Goal: Information Seeking & Learning: Check status

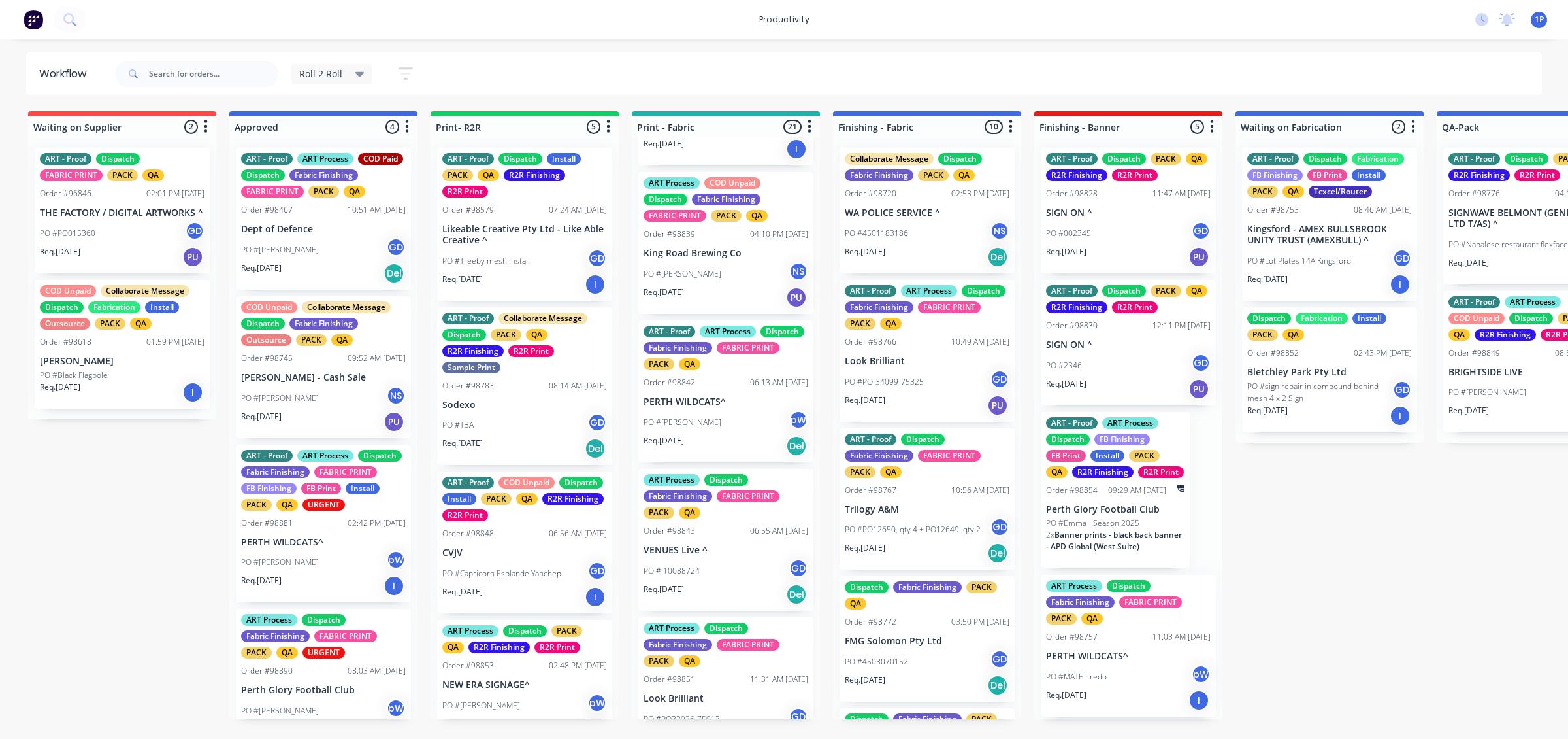
scroll to position [2164, 0]
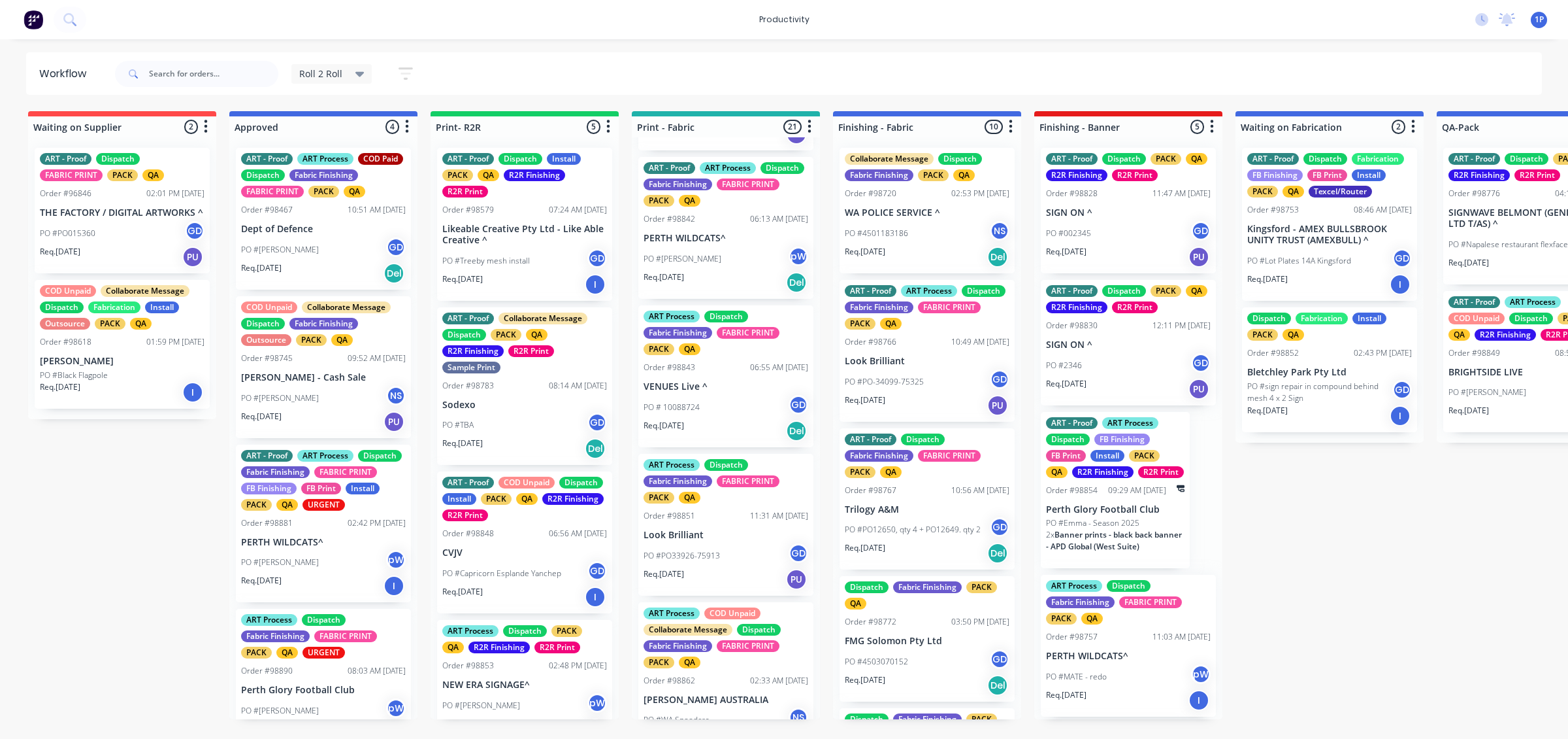
click at [768, 271] on div "PO #[PERSON_NAME]" at bounding box center [726, 258] width 165 height 25
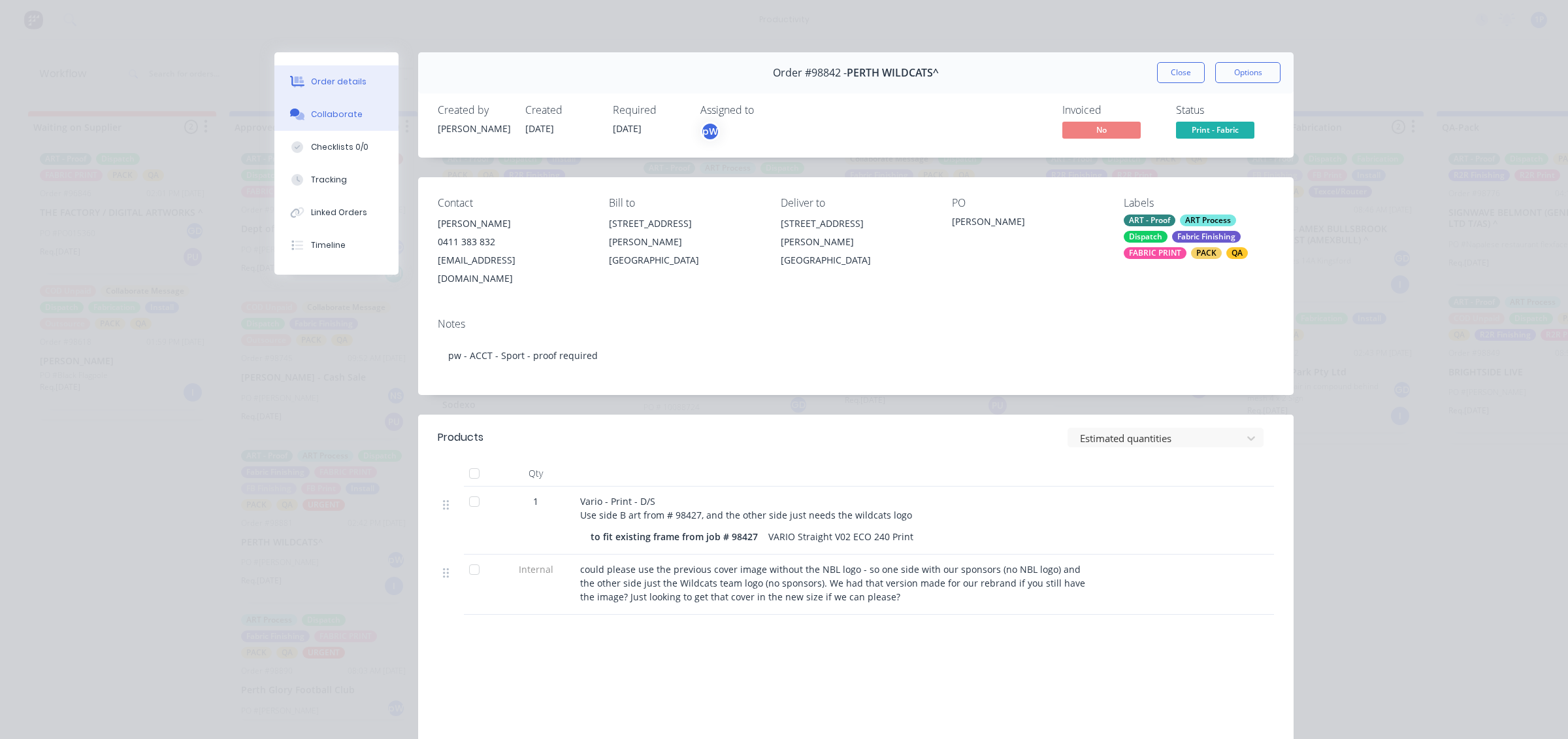
click at [311, 115] on div "Collaborate" at bounding box center [337, 114] width 52 height 12
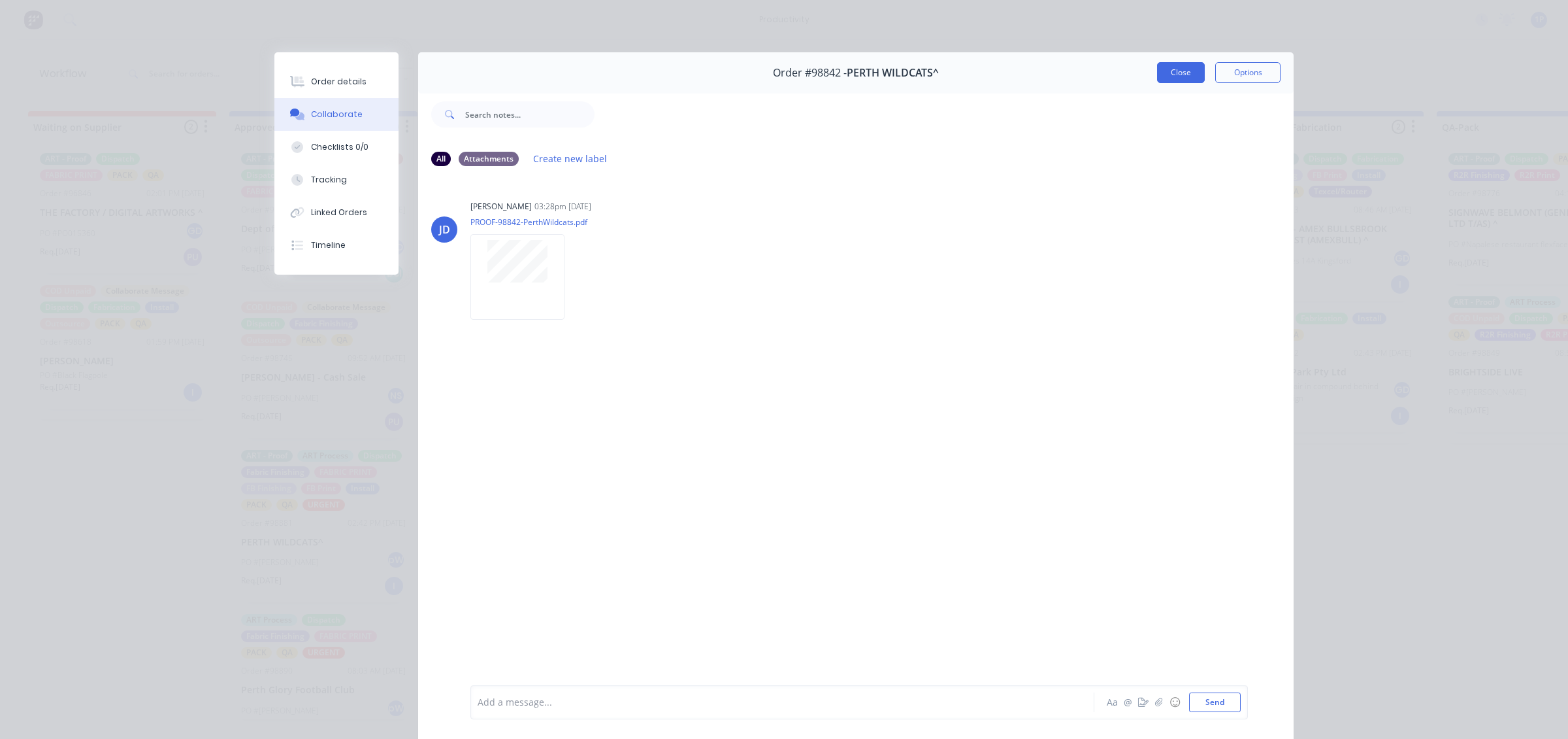
click at [1164, 73] on button "Close" at bounding box center [1181, 72] width 48 height 21
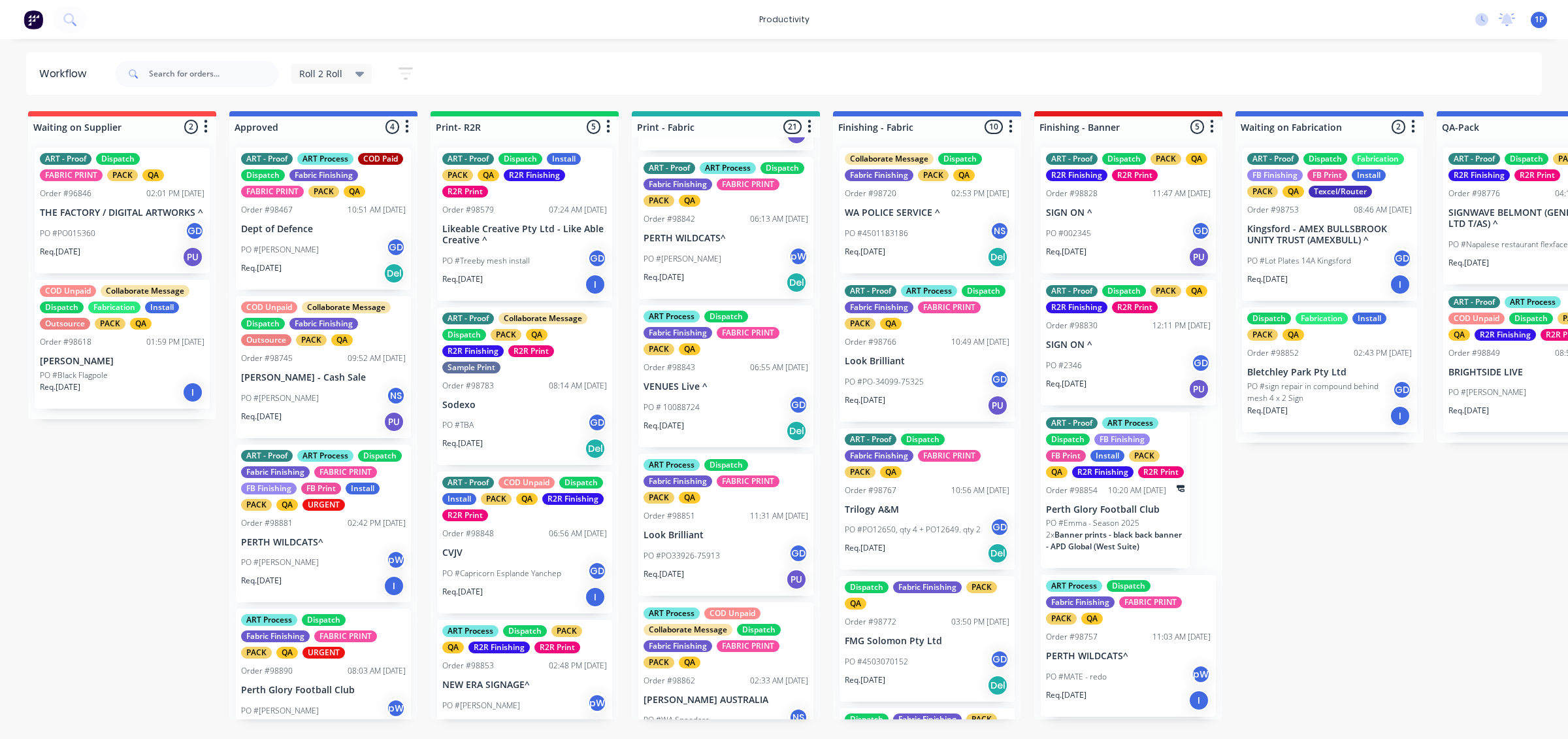
scroll to position [2151, 0]
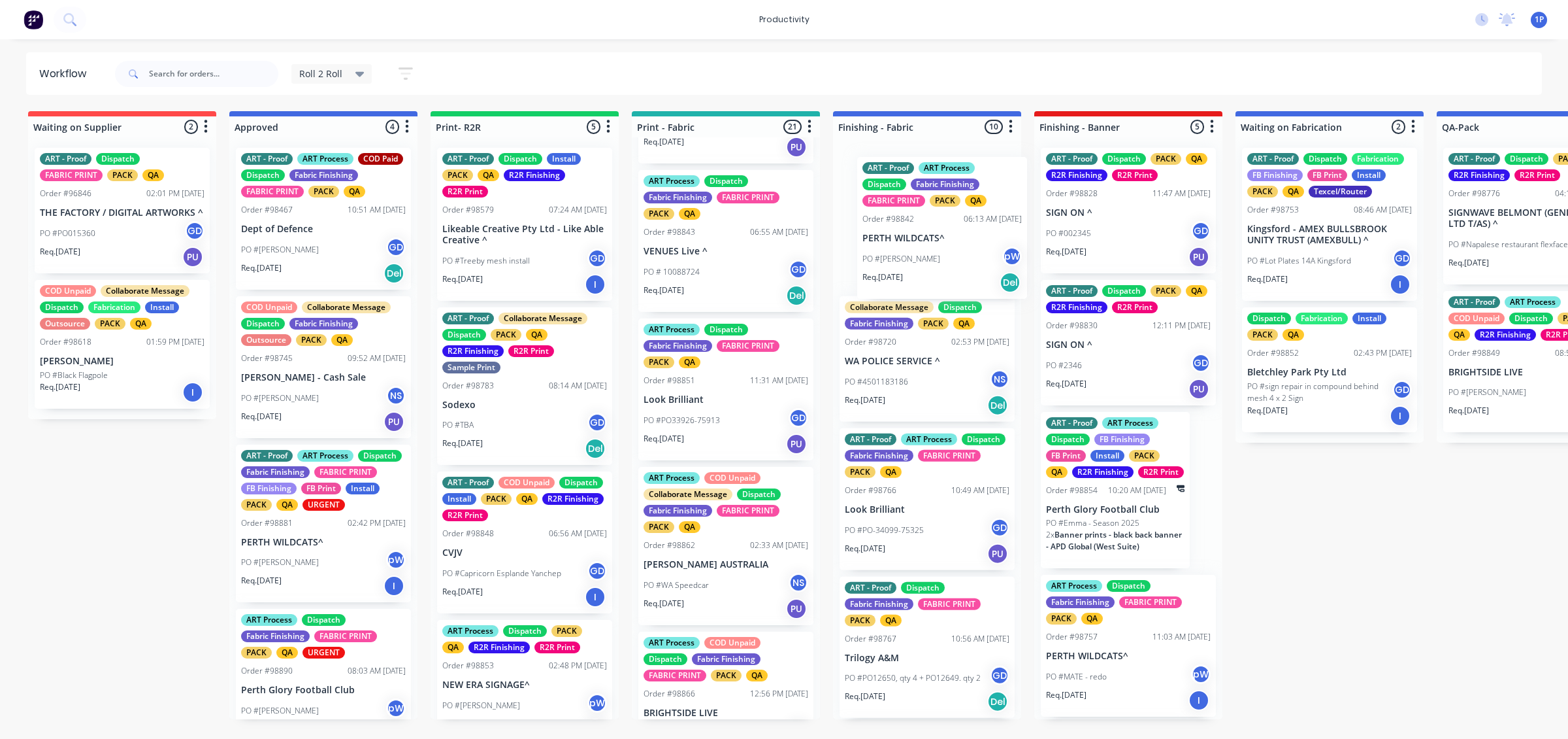
drag, startPoint x: 686, startPoint y: 295, endPoint x: 868, endPoint y: 275, distance: 183.1
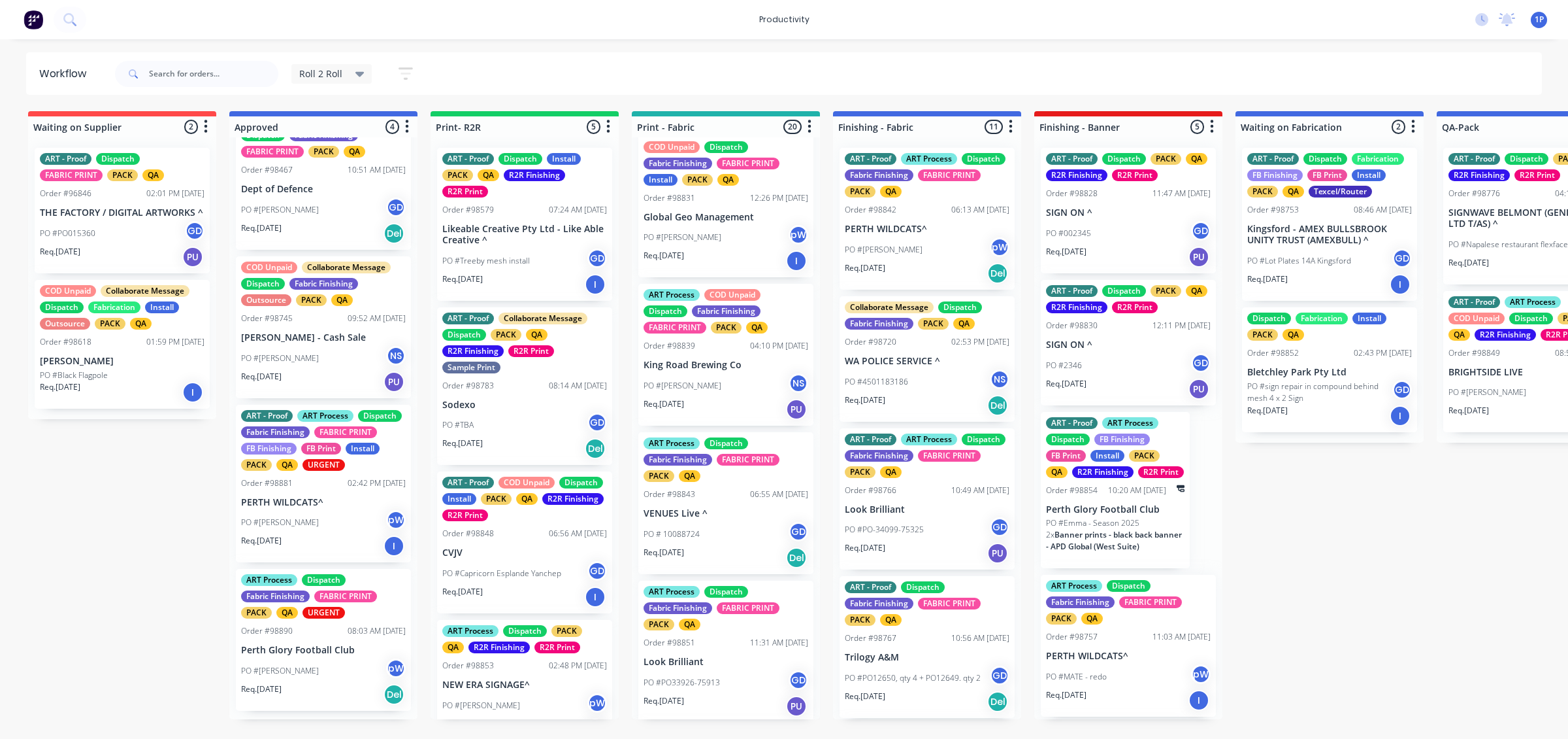
scroll to position [61, 0]
click at [351, 549] on div "Req. [DATE] I" at bounding box center [323, 543] width 165 height 23
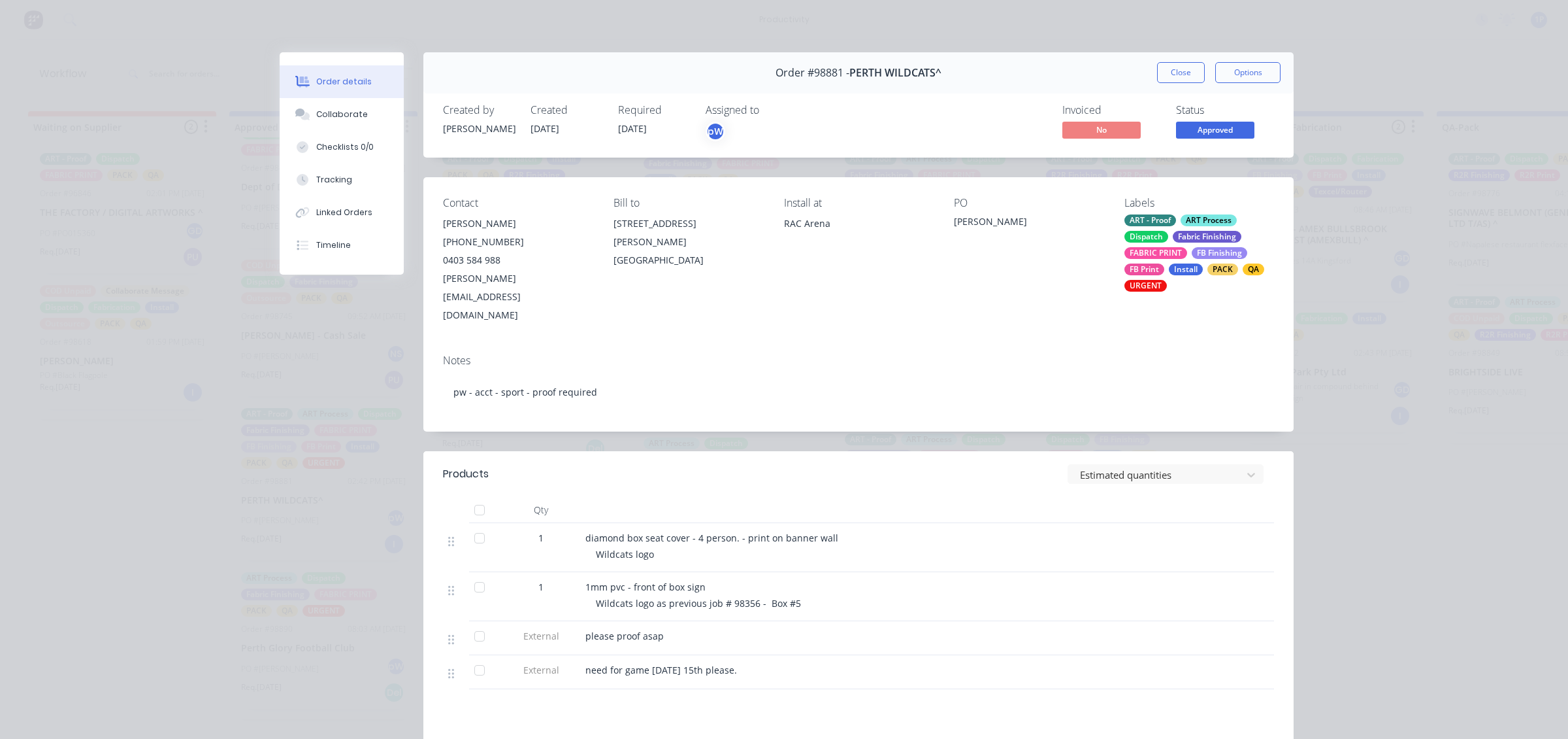
click at [1141, 54] on div "Order #98881 - PERTH WILDCATS^ Close Options" at bounding box center [859, 73] width 870 height 41
click at [1185, 77] on button "Close" at bounding box center [1181, 72] width 48 height 21
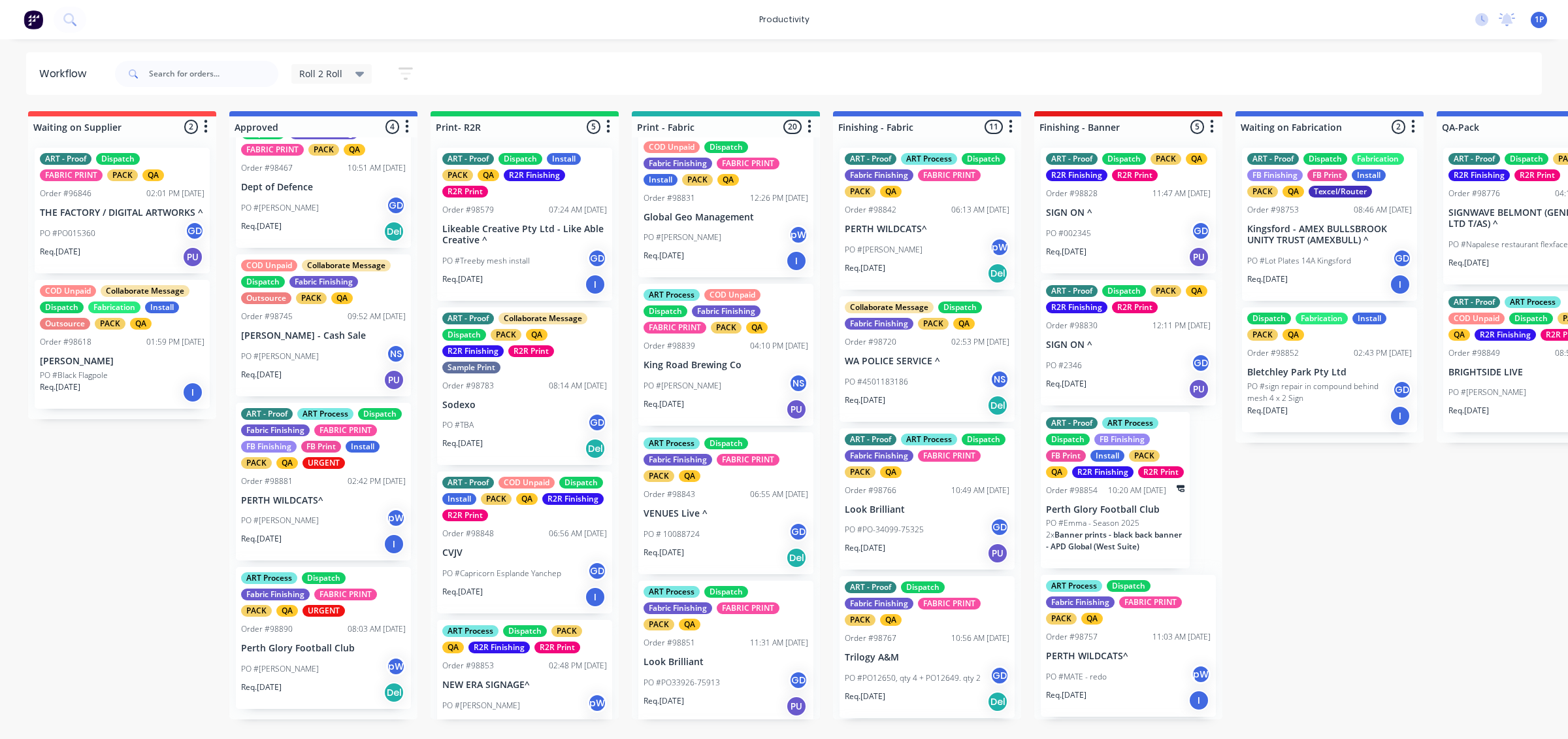
scroll to position [62, 0]
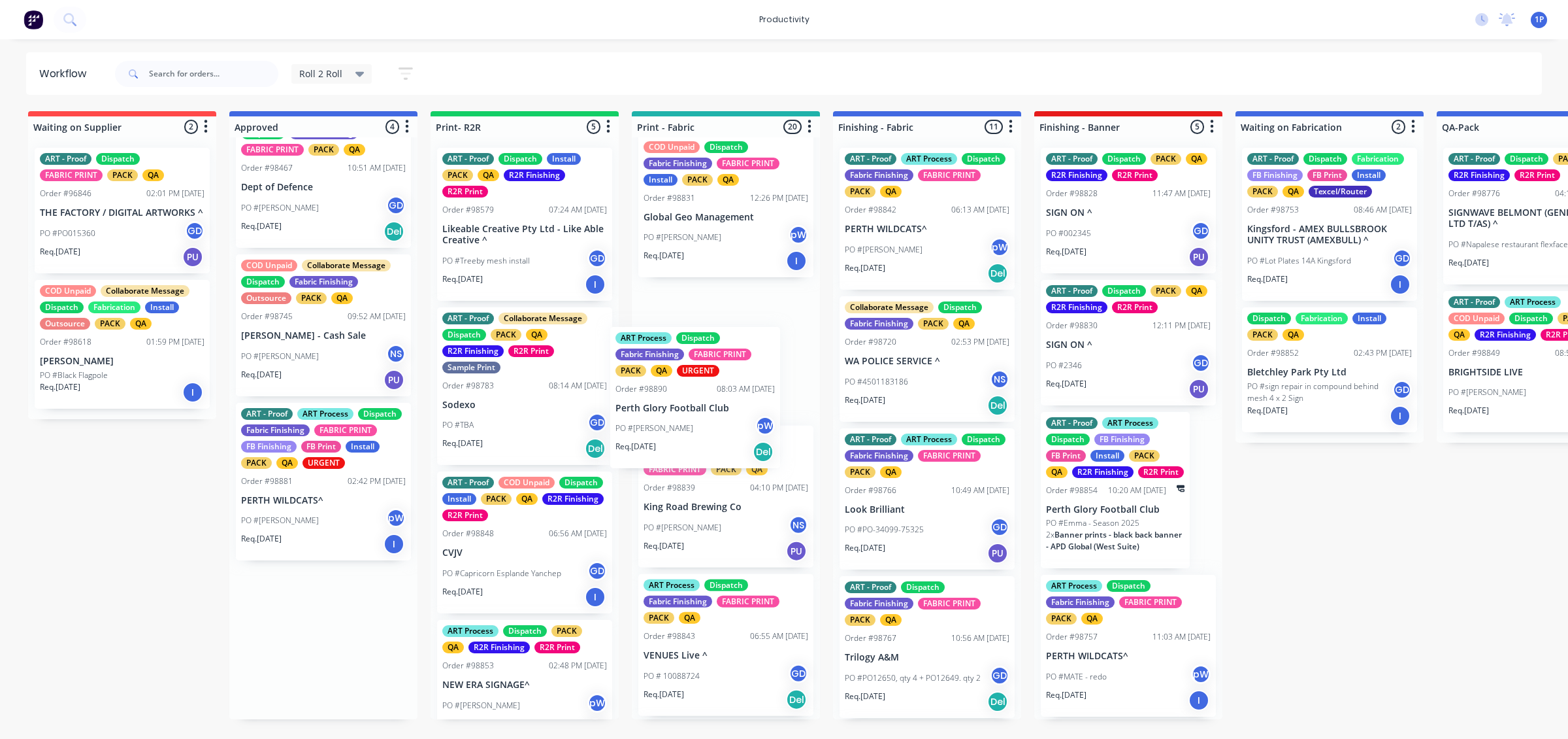
drag, startPoint x: 321, startPoint y: 681, endPoint x: 701, endPoint y: 424, distance: 458.7
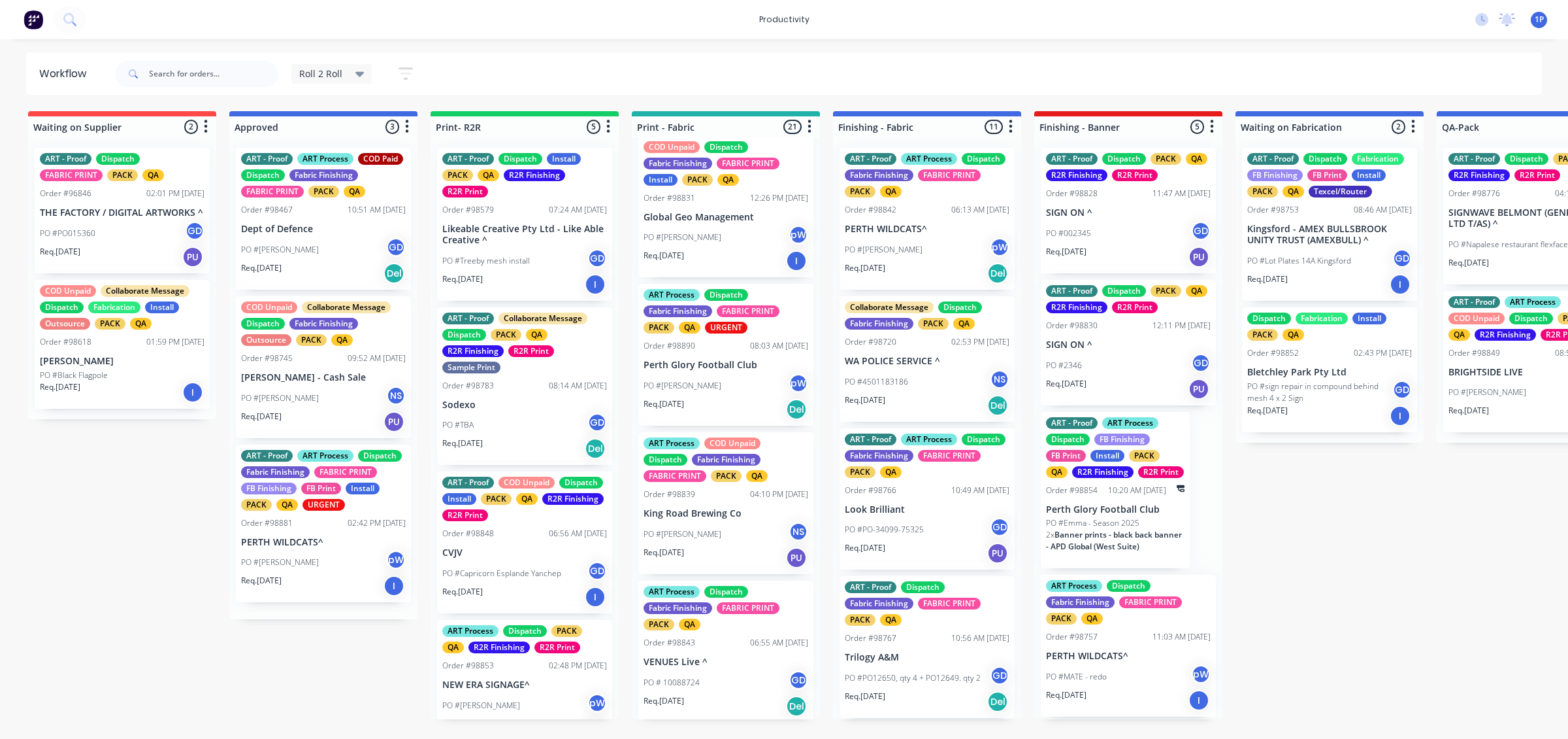
scroll to position [0, 0]
click at [703, 398] on div "PO #Emma pW" at bounding box center [726, 385] width 165 height 25
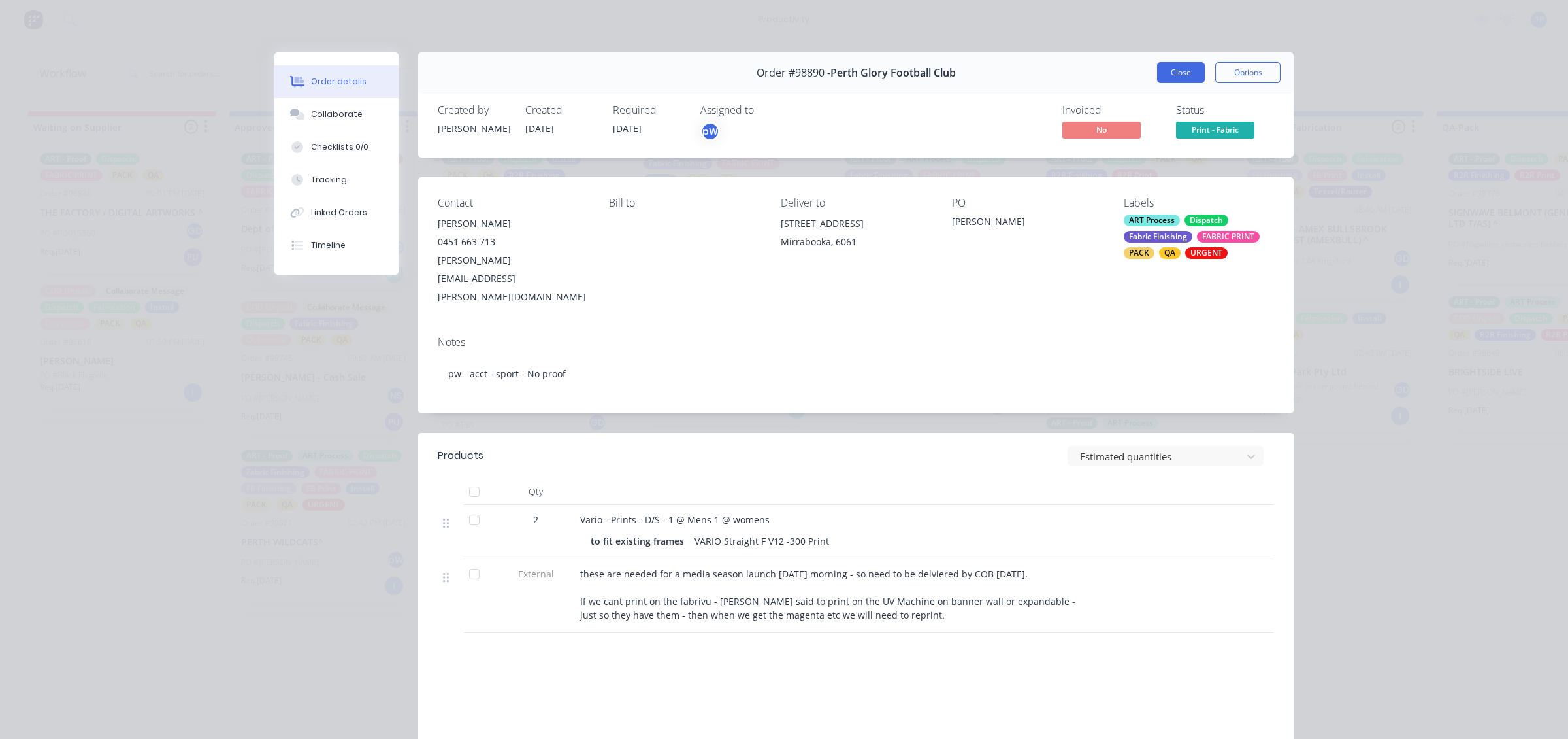
click at [1168, 69] on button "Close" at bounding box center [1181, 72] width 48 height 21
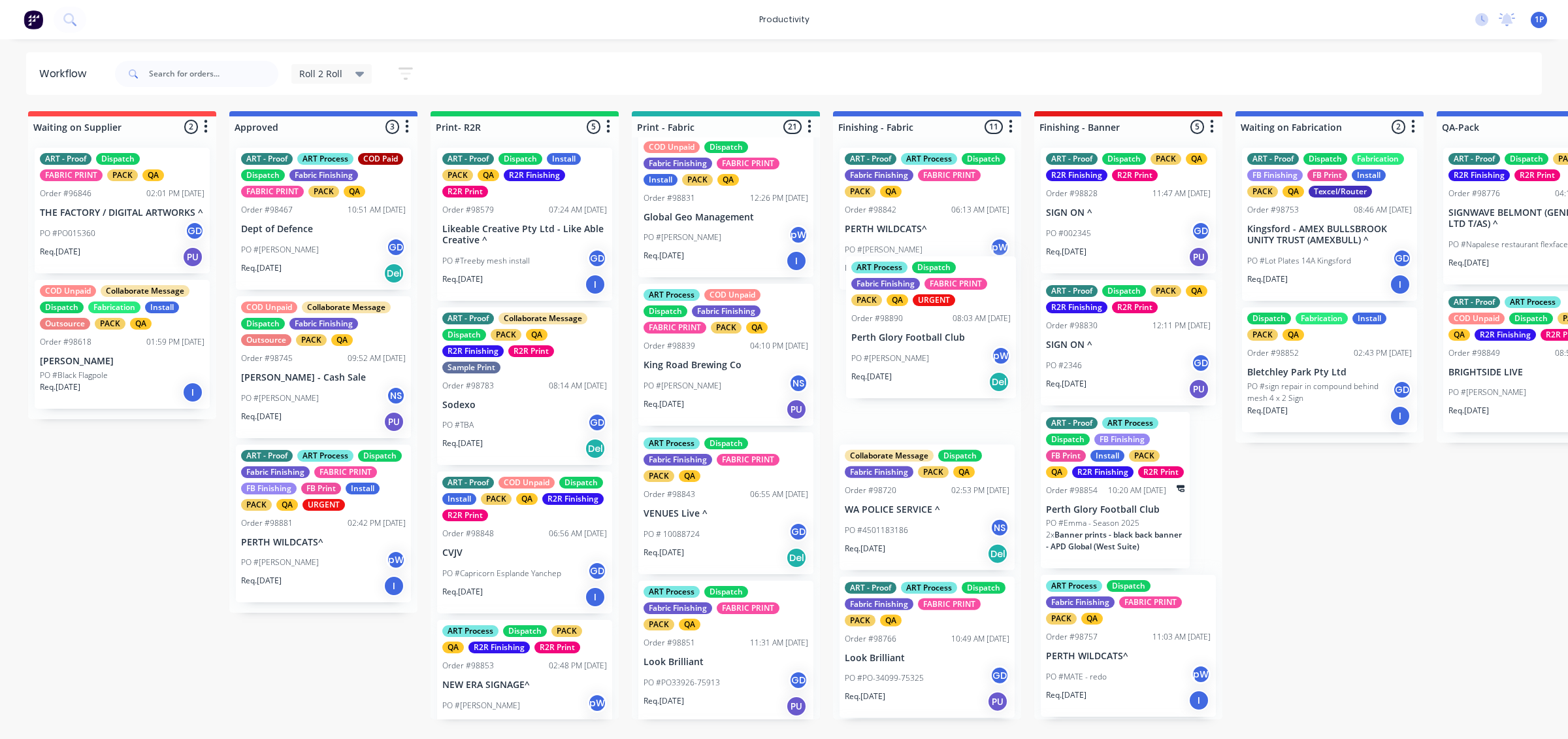
drag, startPoint x: 723, startPoint y: 442, endPoint x: 934, endPoint y: 381, distance: 219.6
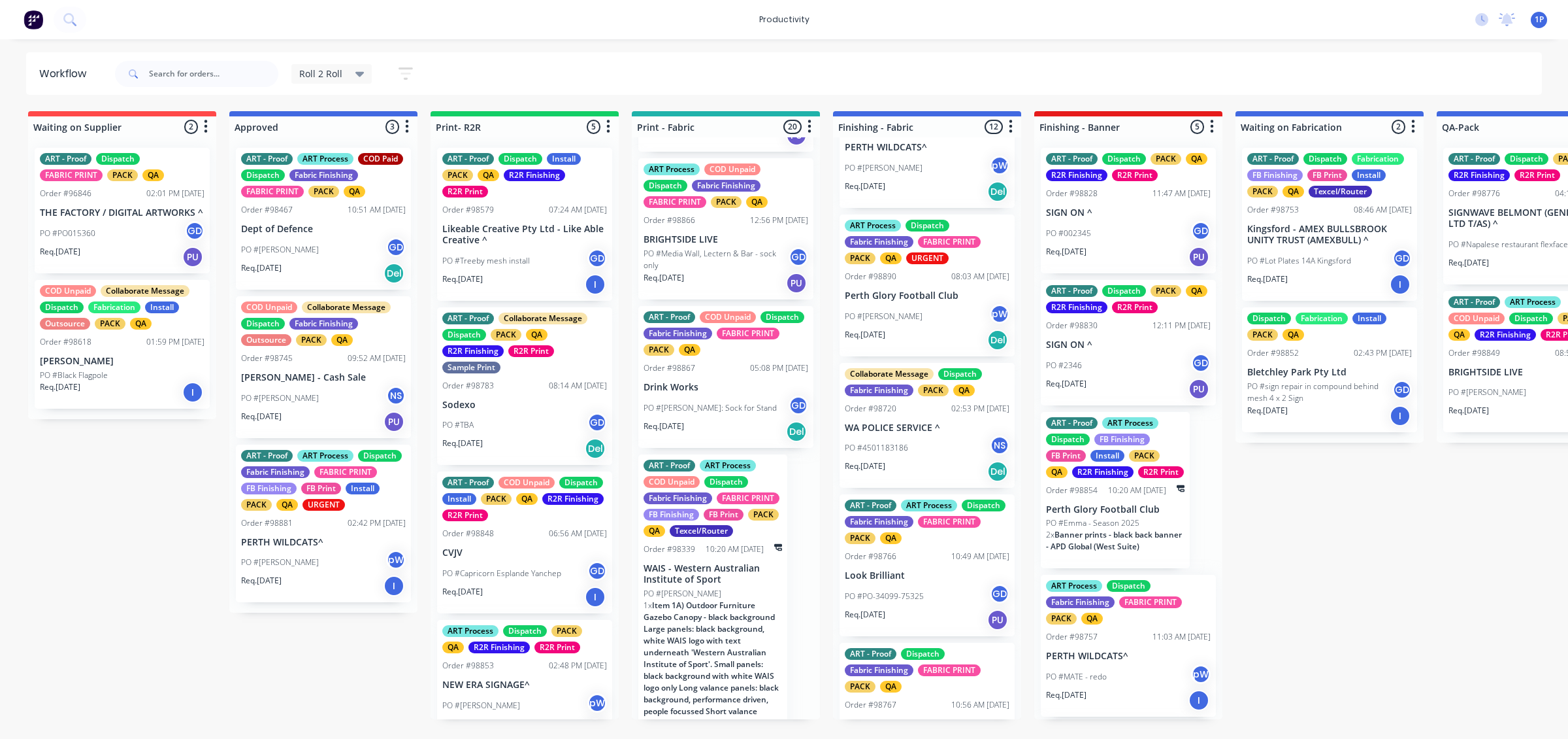
scroll to position [2706, 0]
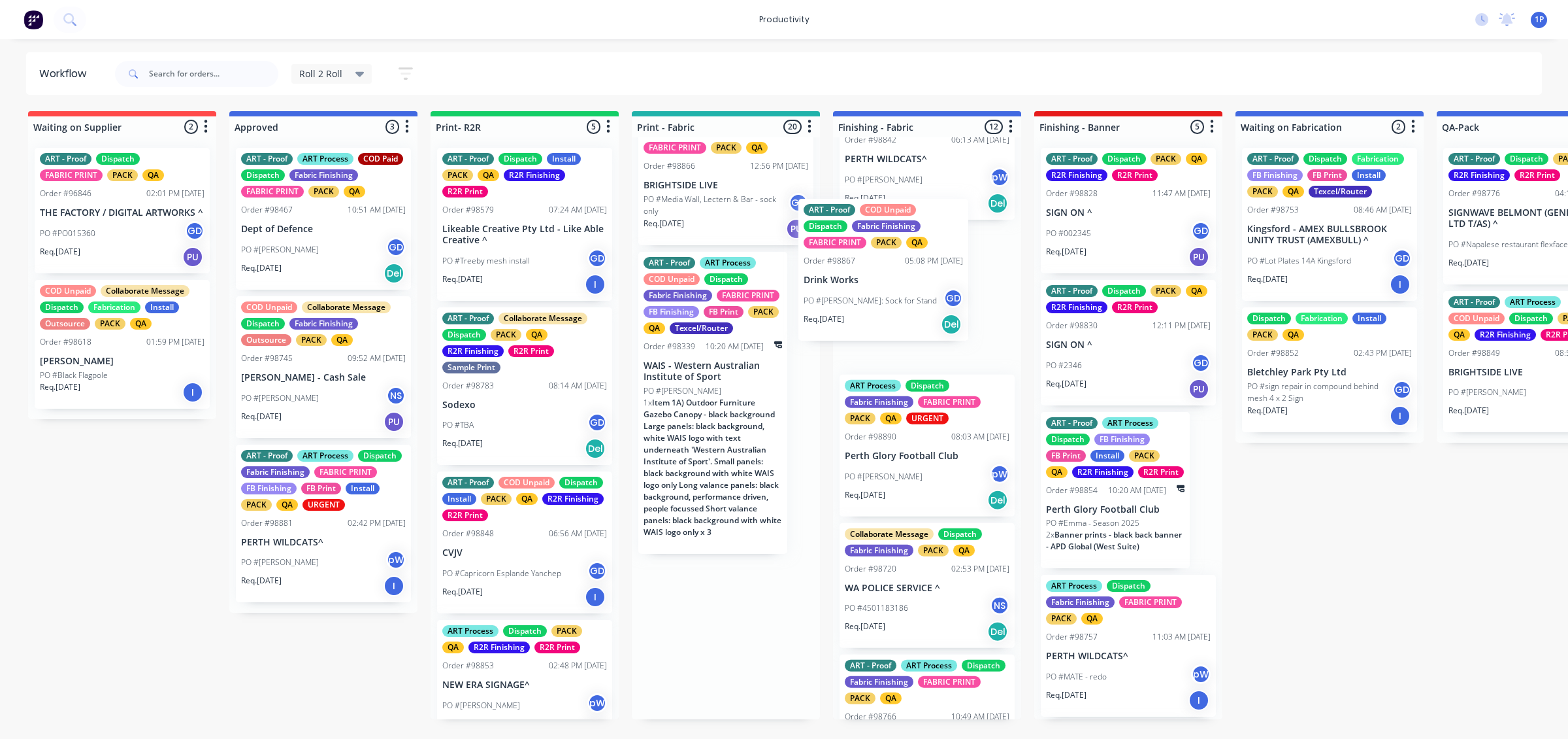
drag, startPoint x: 788, startPoint y: 345, endPoint x: 912, endPoint y: 302, distance: 131.2
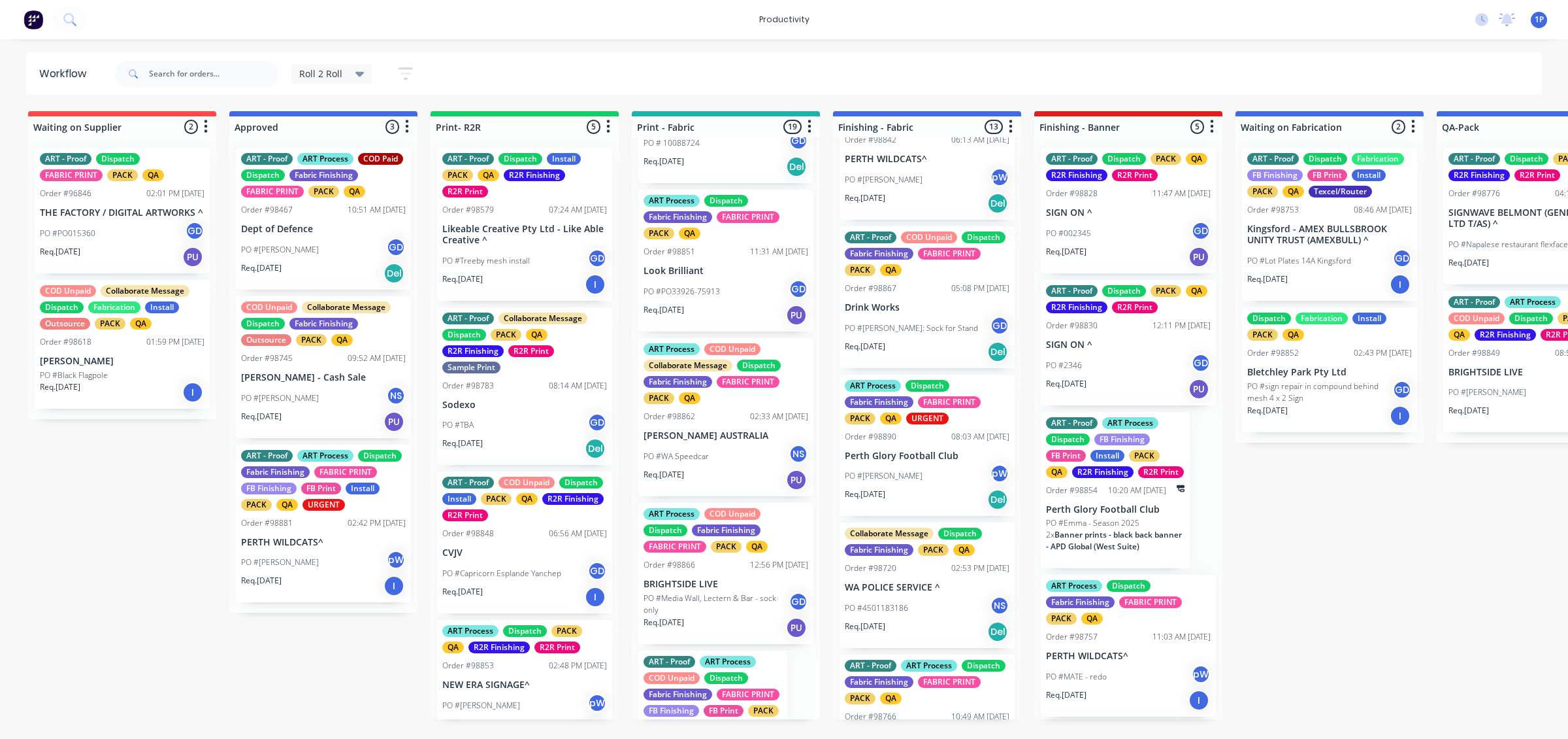
scroll to position [2231, 0]
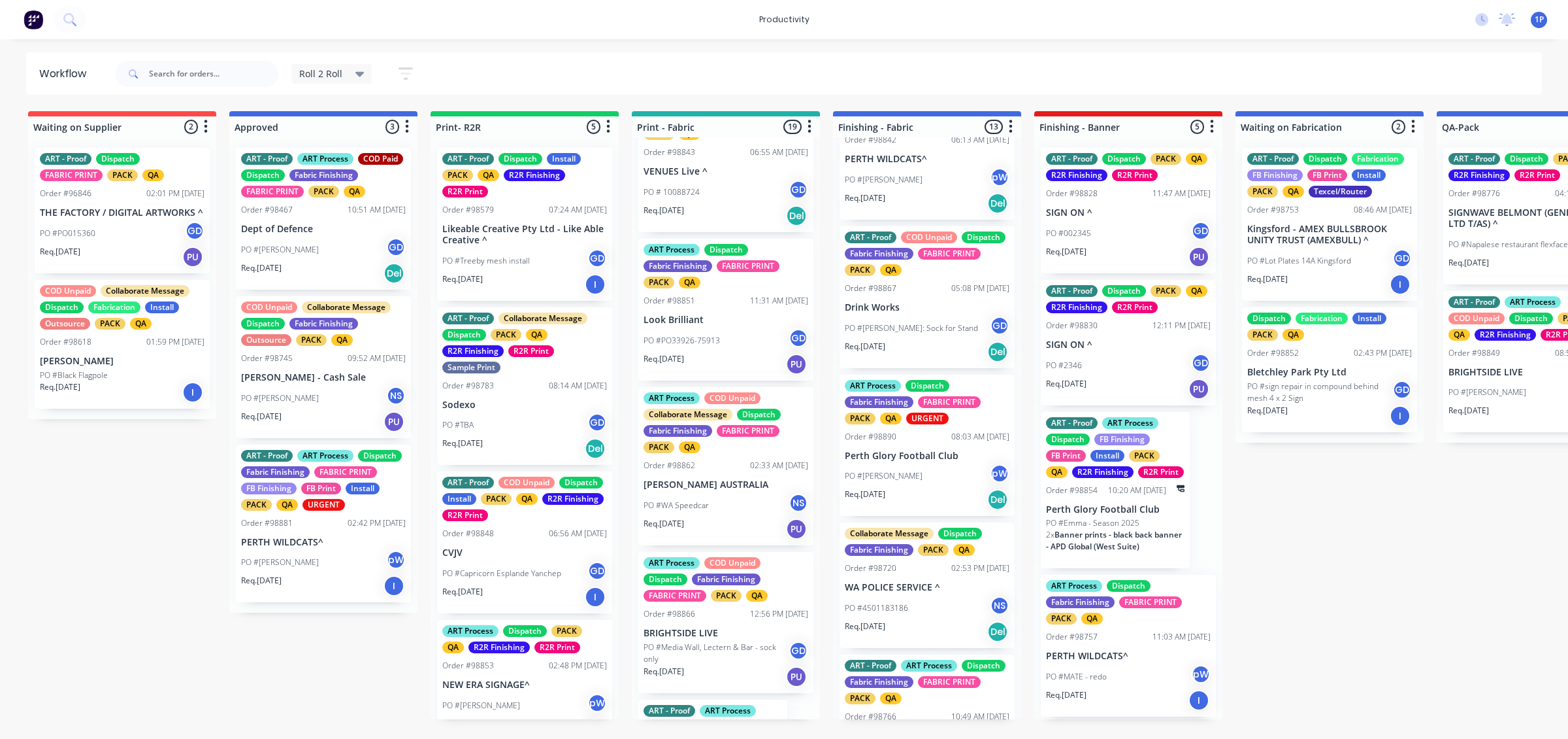
click at [274, 561] on p "PO #[PERSON_NAME]" at bounding box center [279, 562] width 78 height 12
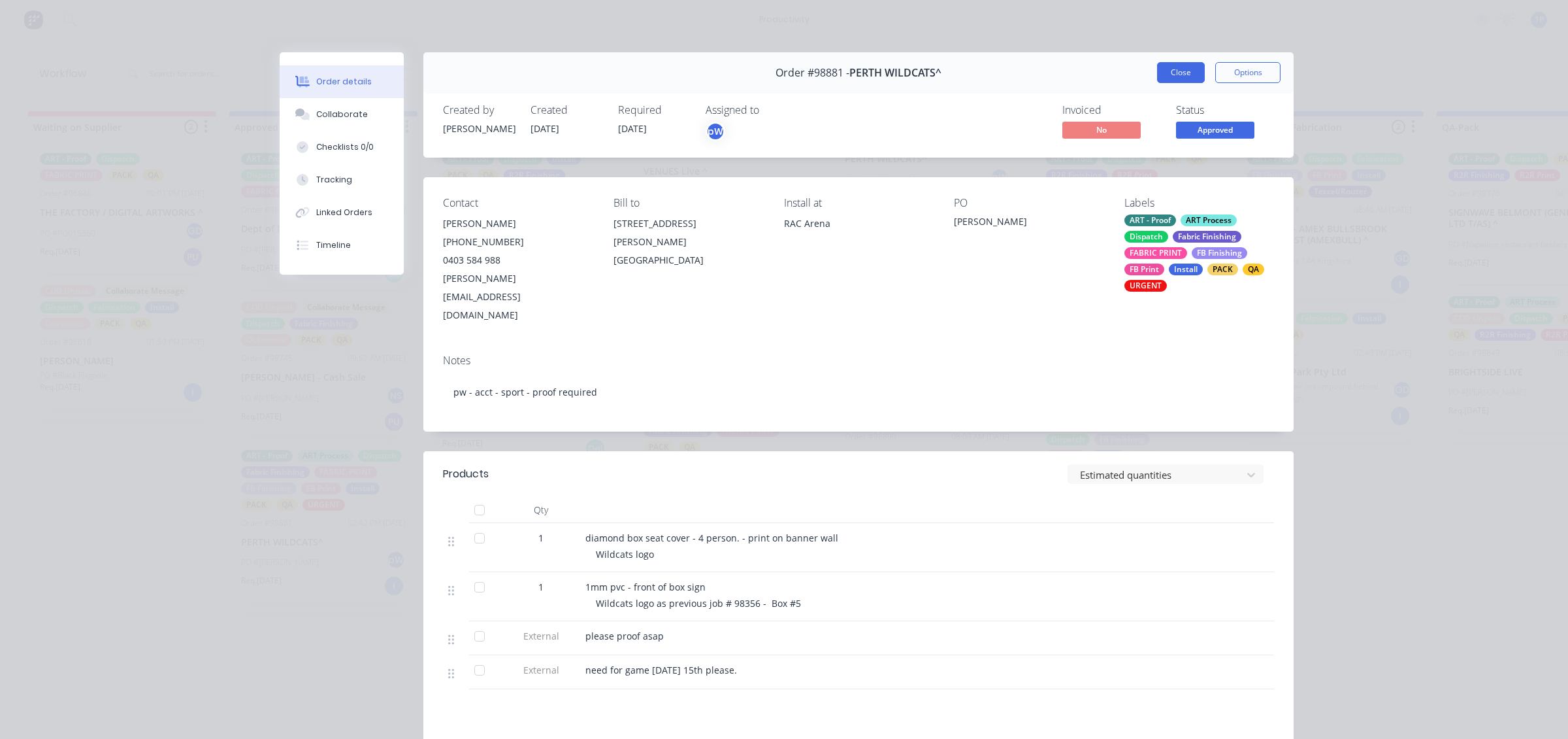
click at [1178, 67] on button "Close" at bounding box center [1181, 72] width 48 height 21
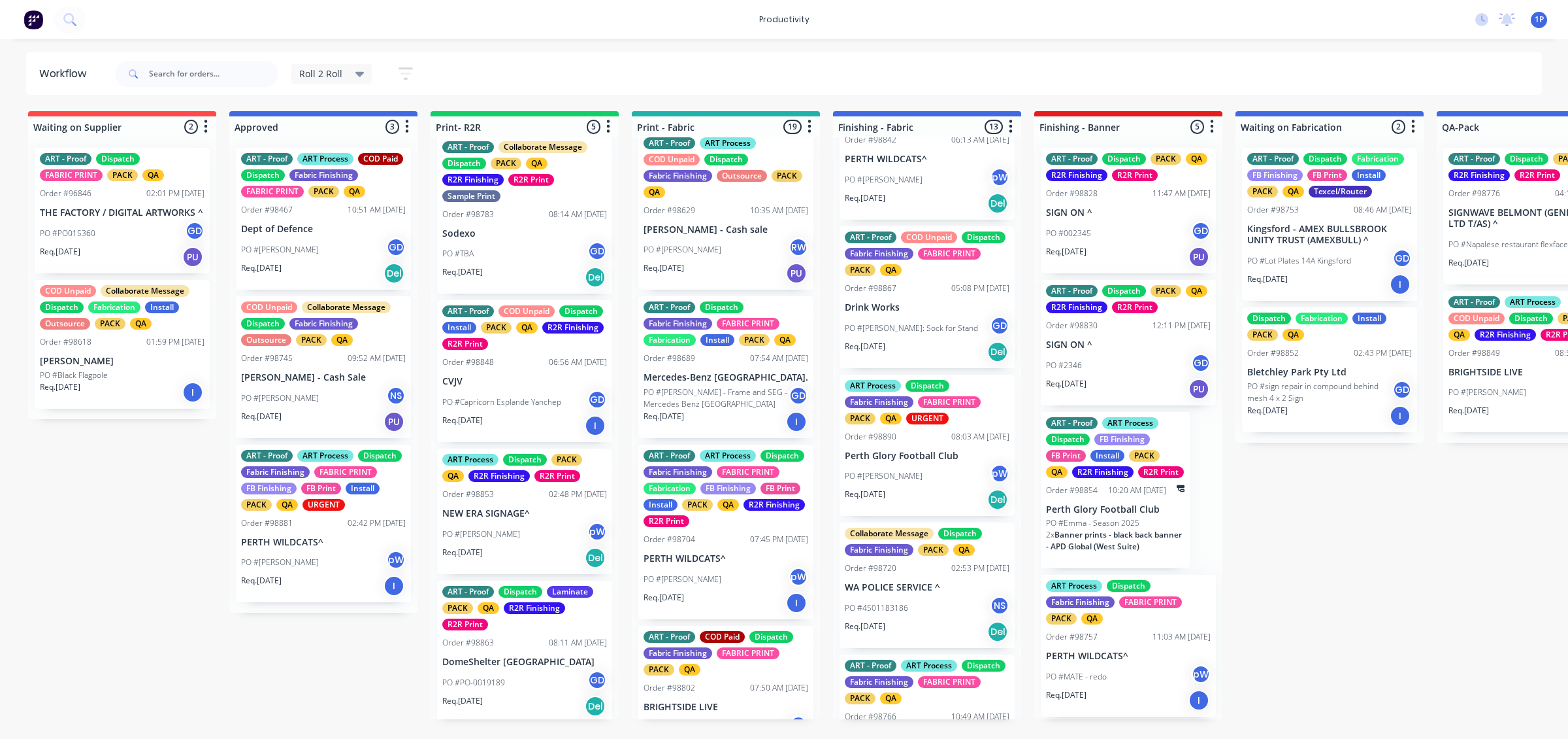
scroll to position [1168, 0]
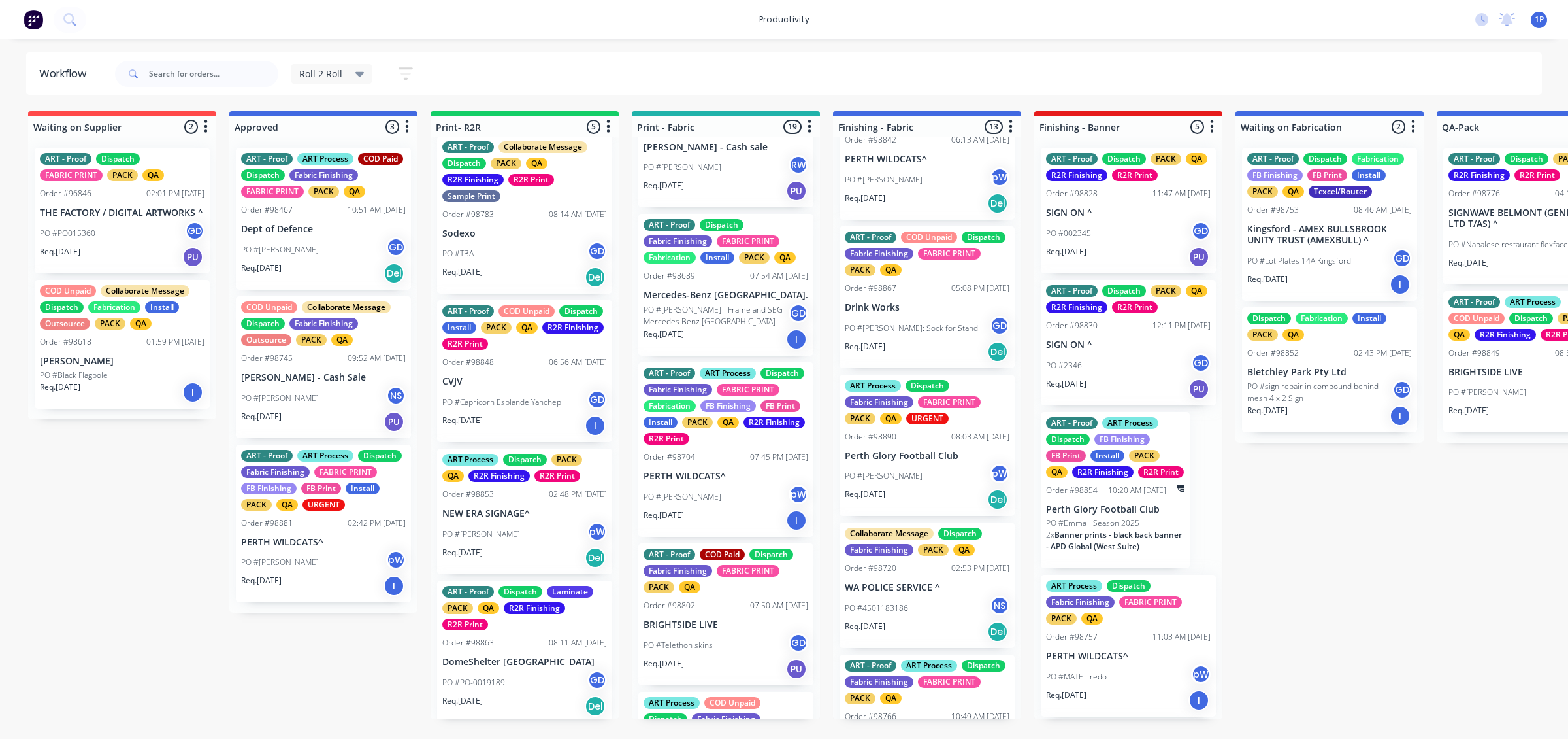
click at [756, 509] on div "PO #[PERSON_NAME]" at bounding box center [726, 496] width 165 height 25
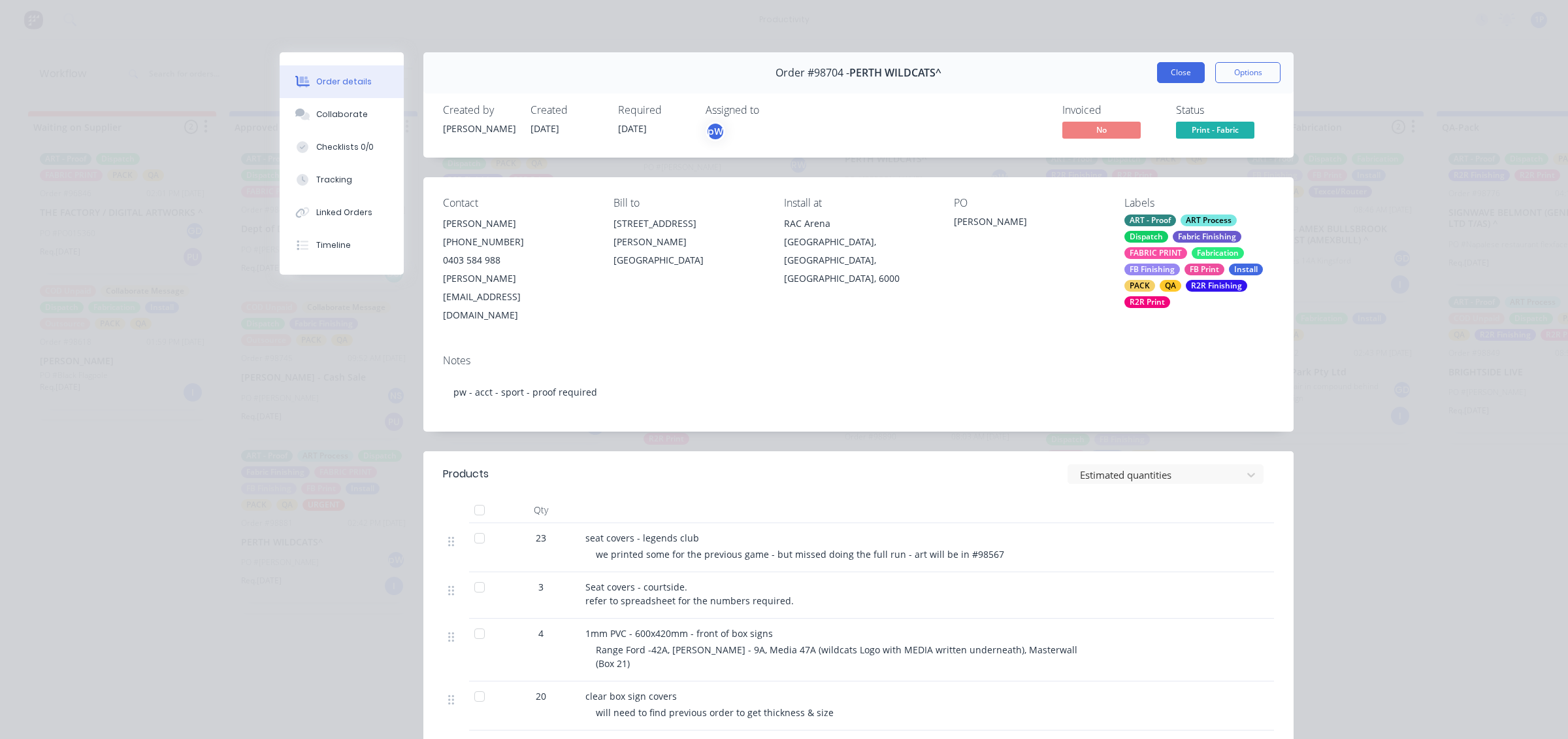
click at [1188, 80] on button "Close" at bounding box center [1181, 72] width 48 height 21
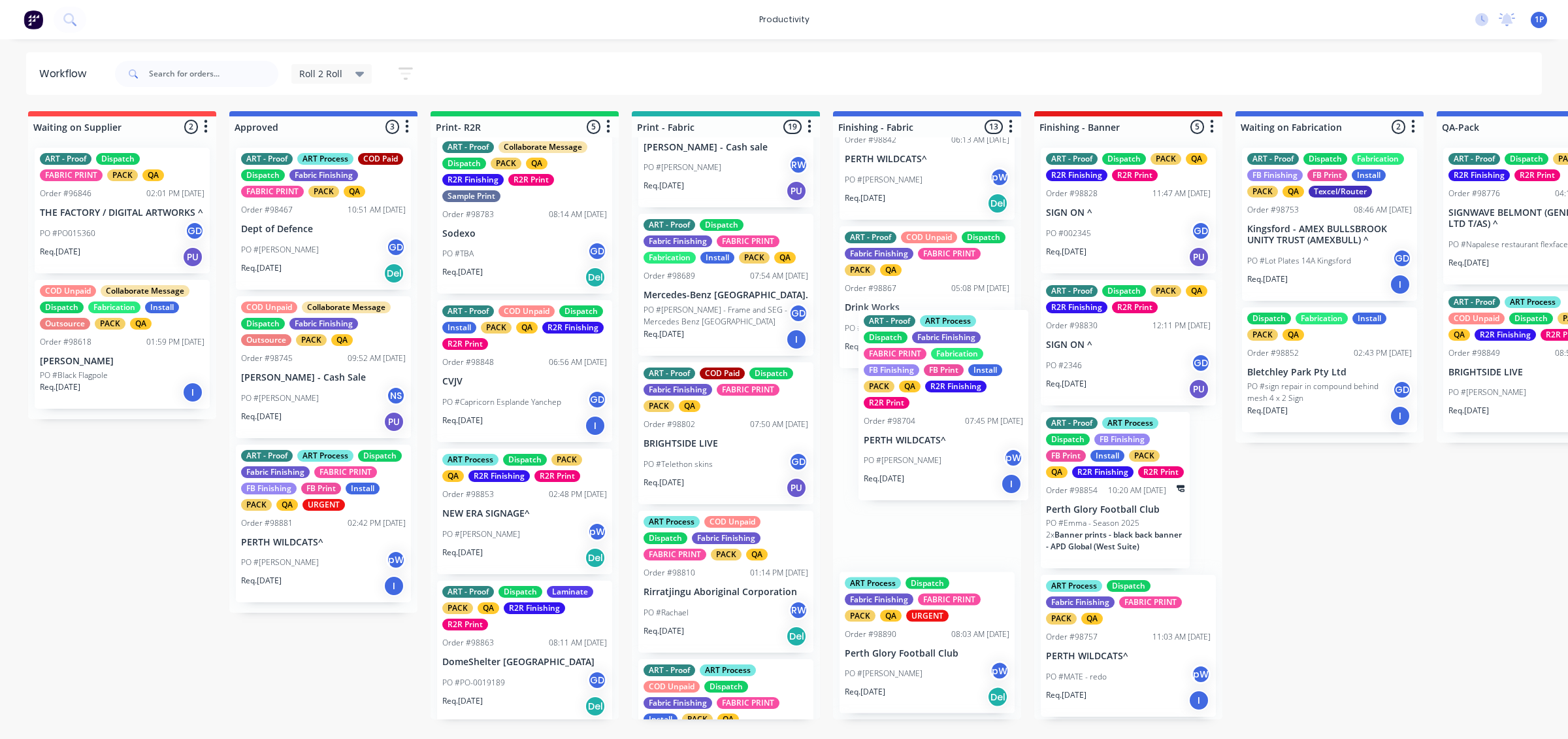
drag, startPoint x: 727, startPoint y: 510, endPoint x: 962, endPoint y: 439, distance: 245.5
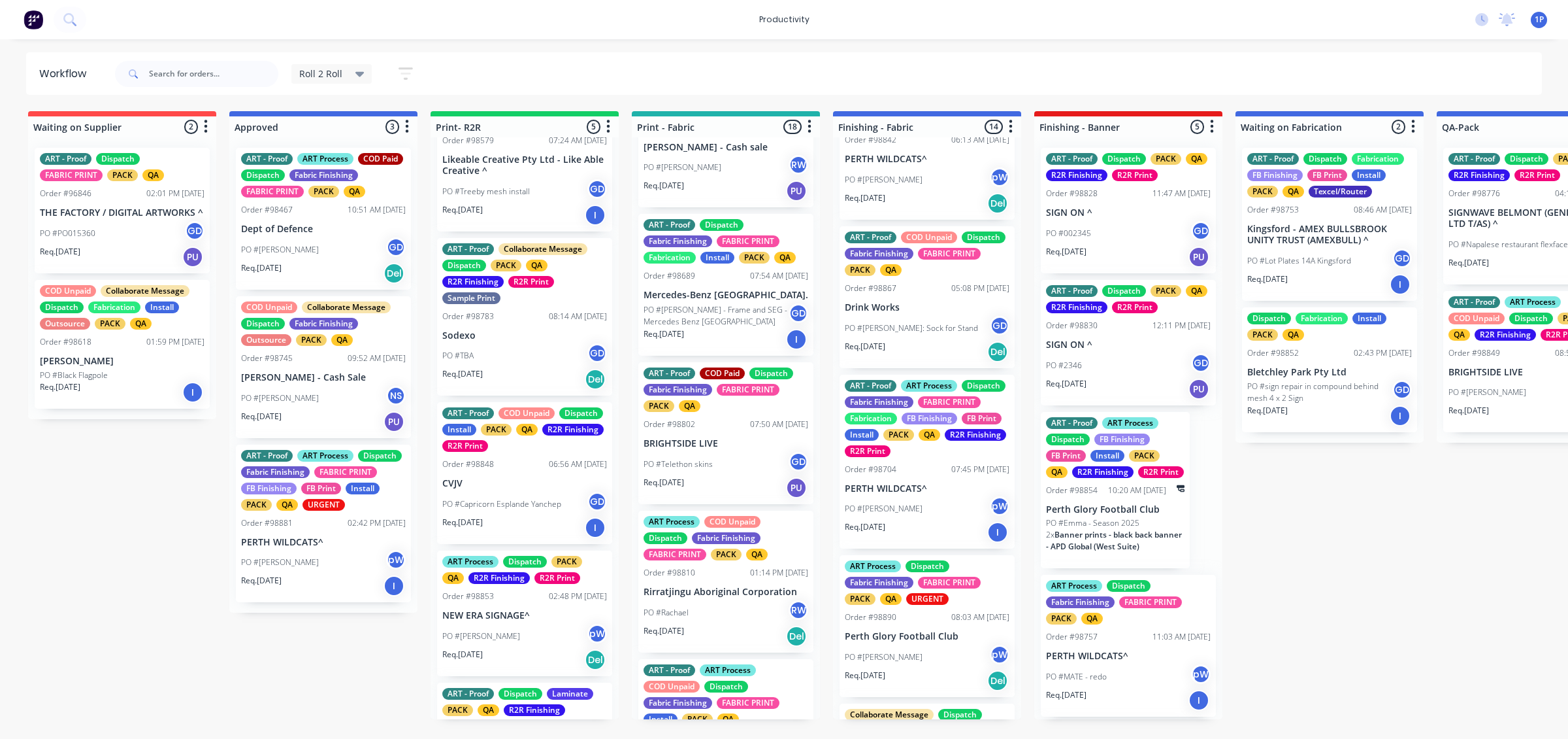
scroll to position [171, 0]
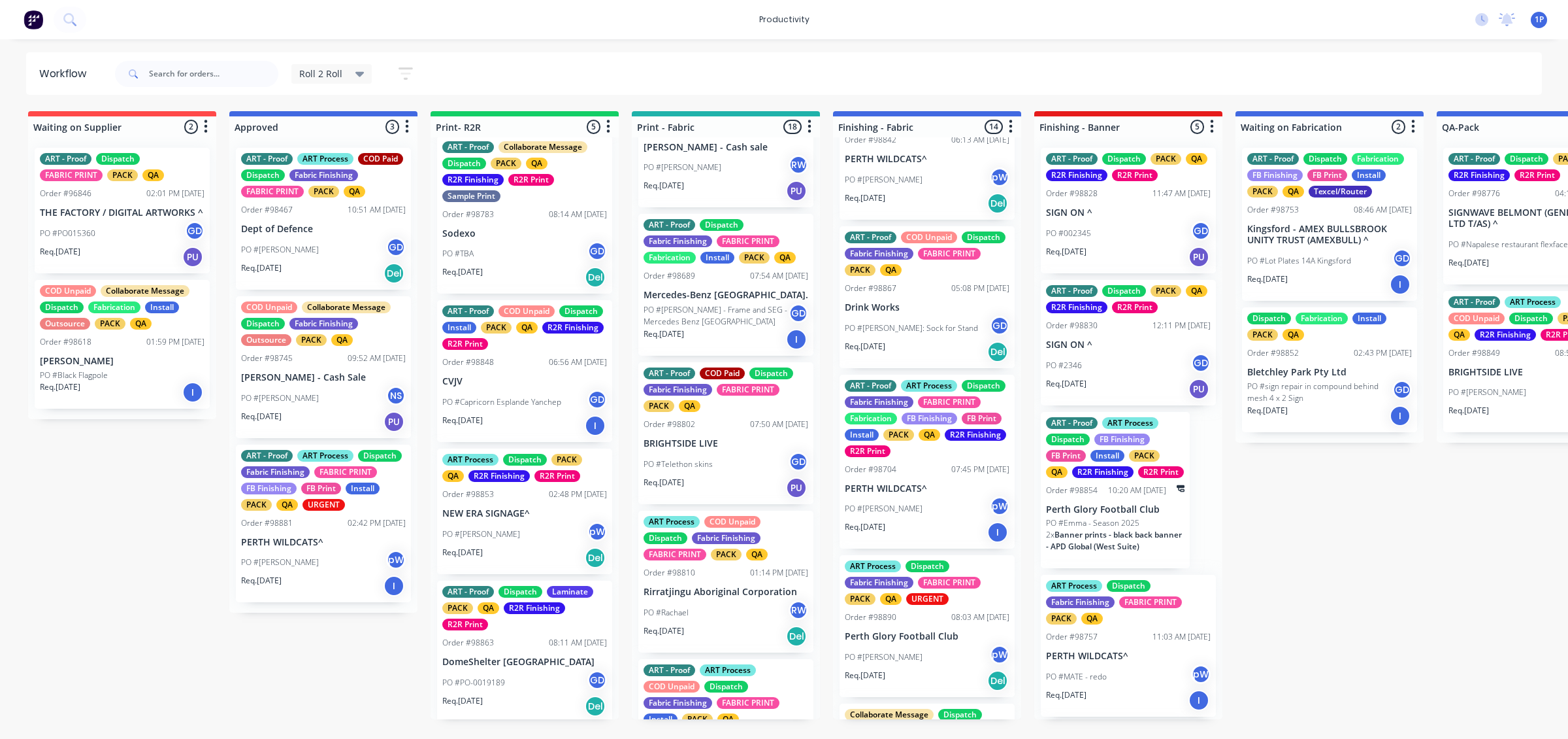
click at [569, 288] on div "ART - Proof Collaborate Message Dispatch PACK QA R2R Finishing R2R Print Sample…" at bounding box center [525, 214] width 175 height 158
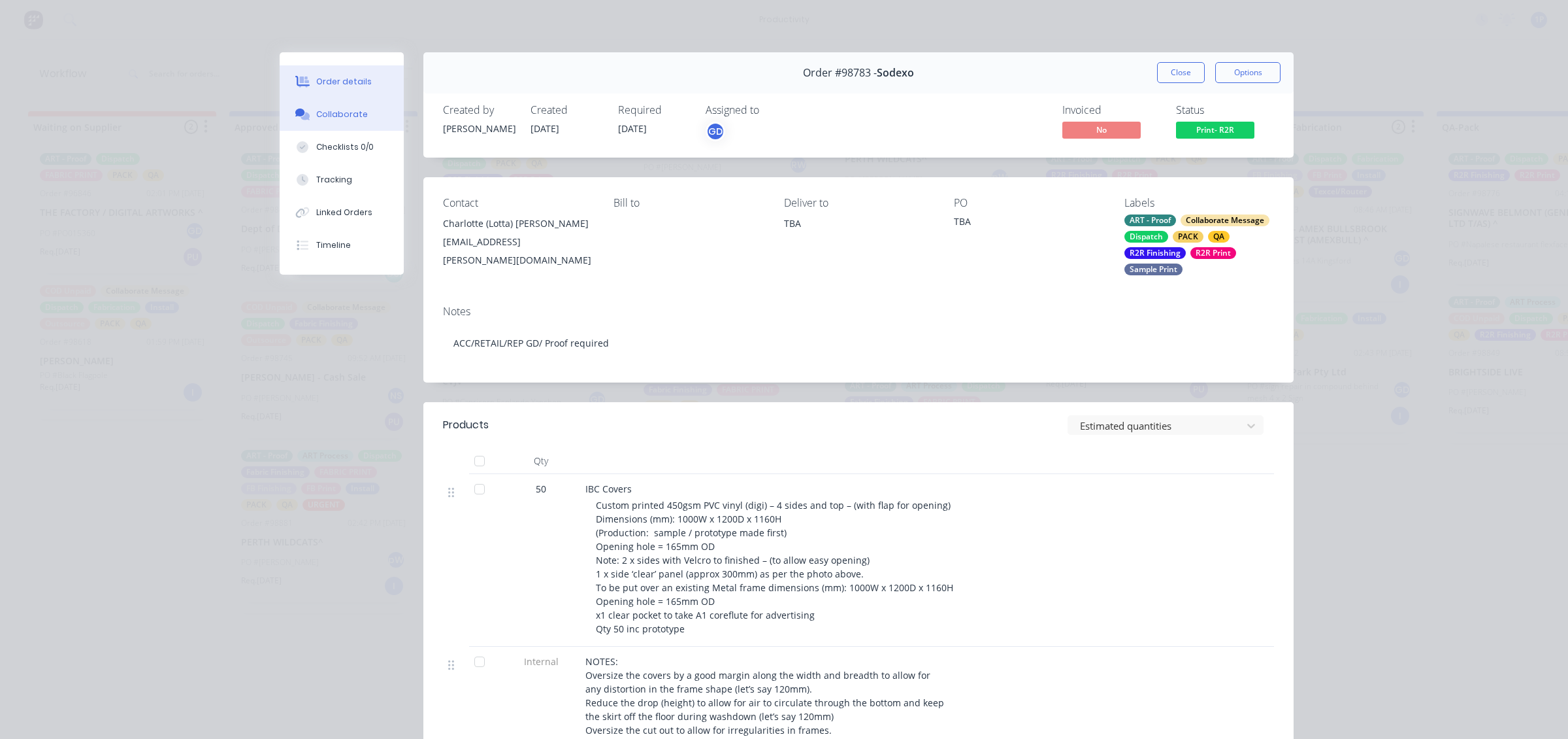
click at [347, 122] on button "Collaborate" at bounding box center [342, 114] width 124 height 32
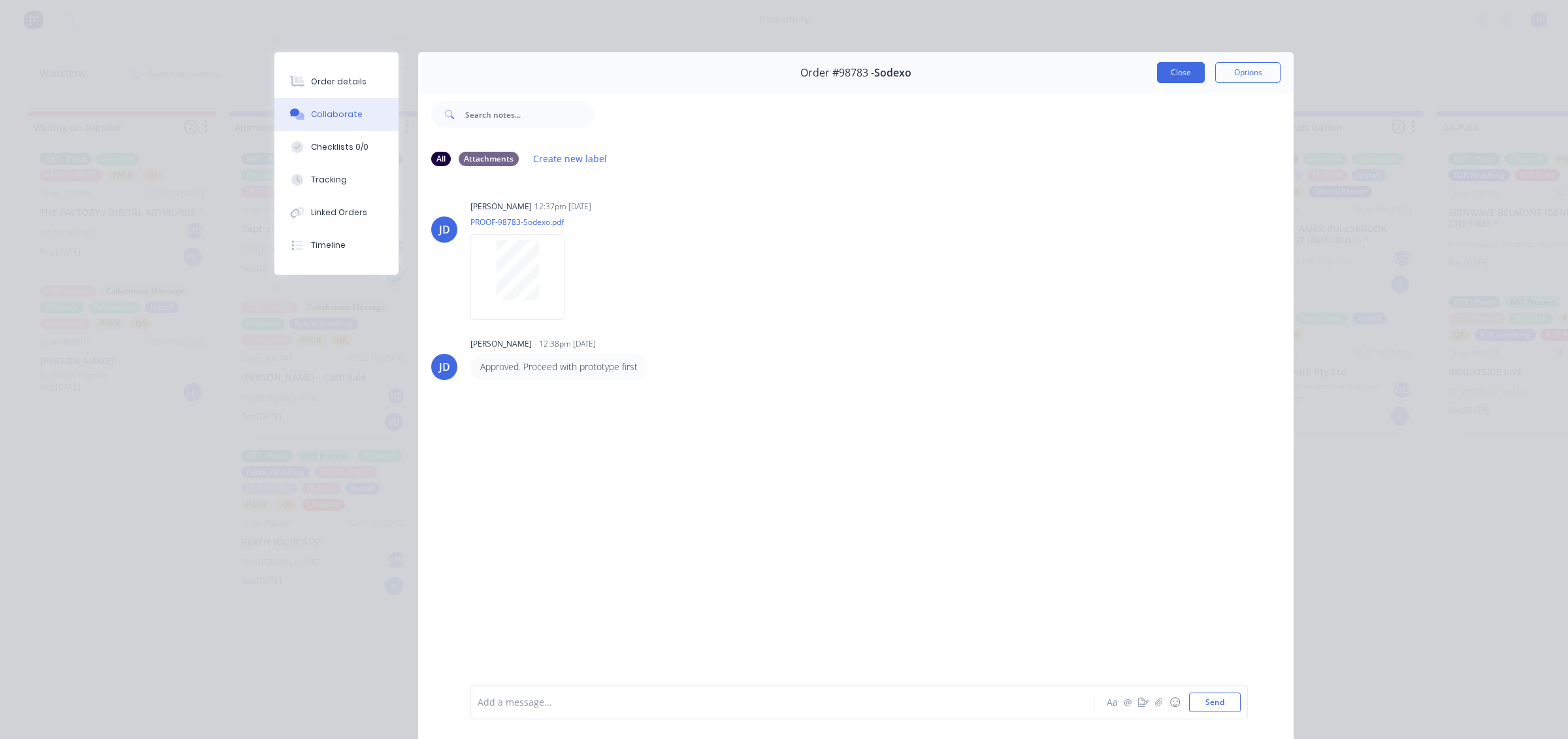
click at [1174, 79] on button "Close" at bounding box center [1181, 72] width 48 height 21
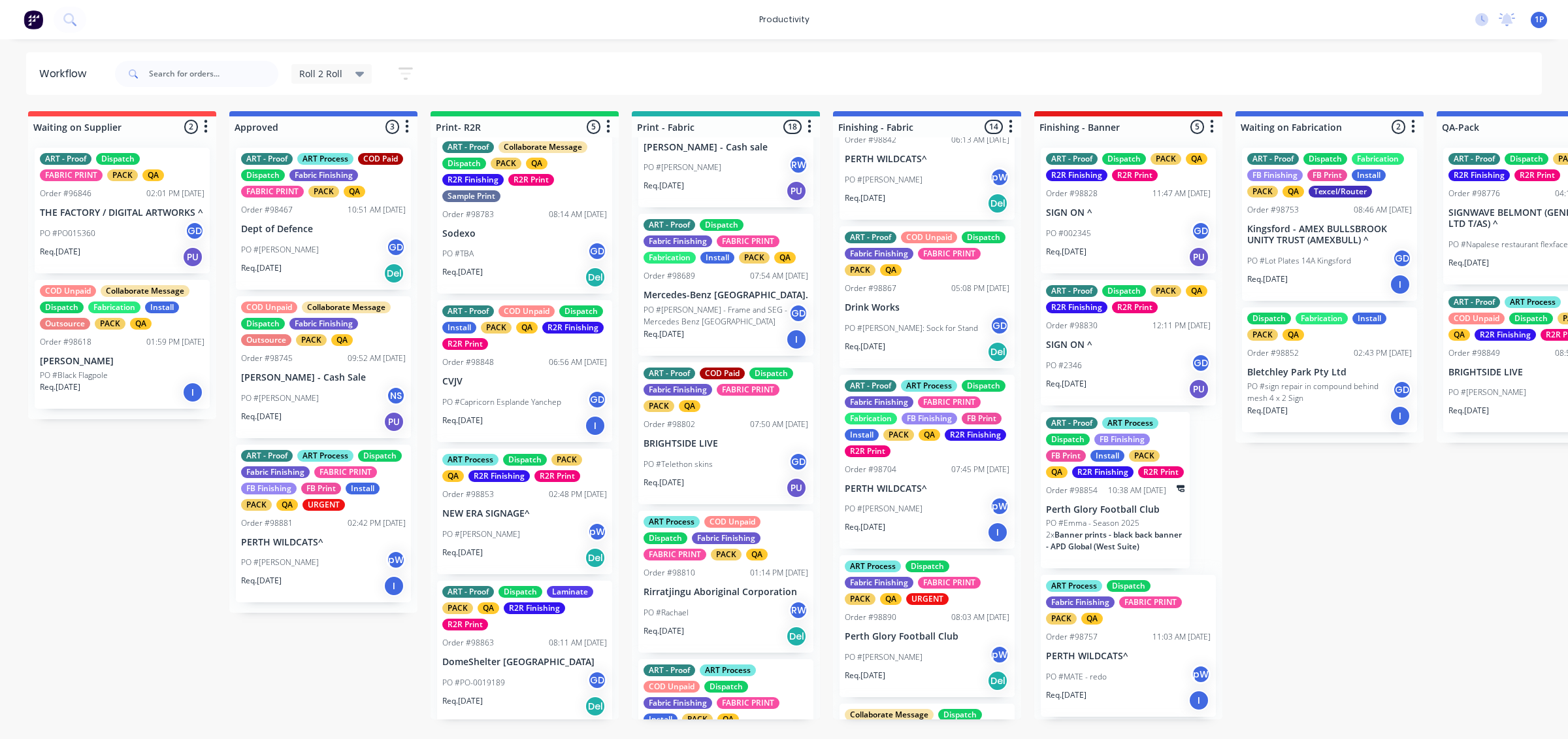
click at [545, 543] on div "PO #[PERSON_NAME] pW" at bounding box center [525, 534] width 165 height 25
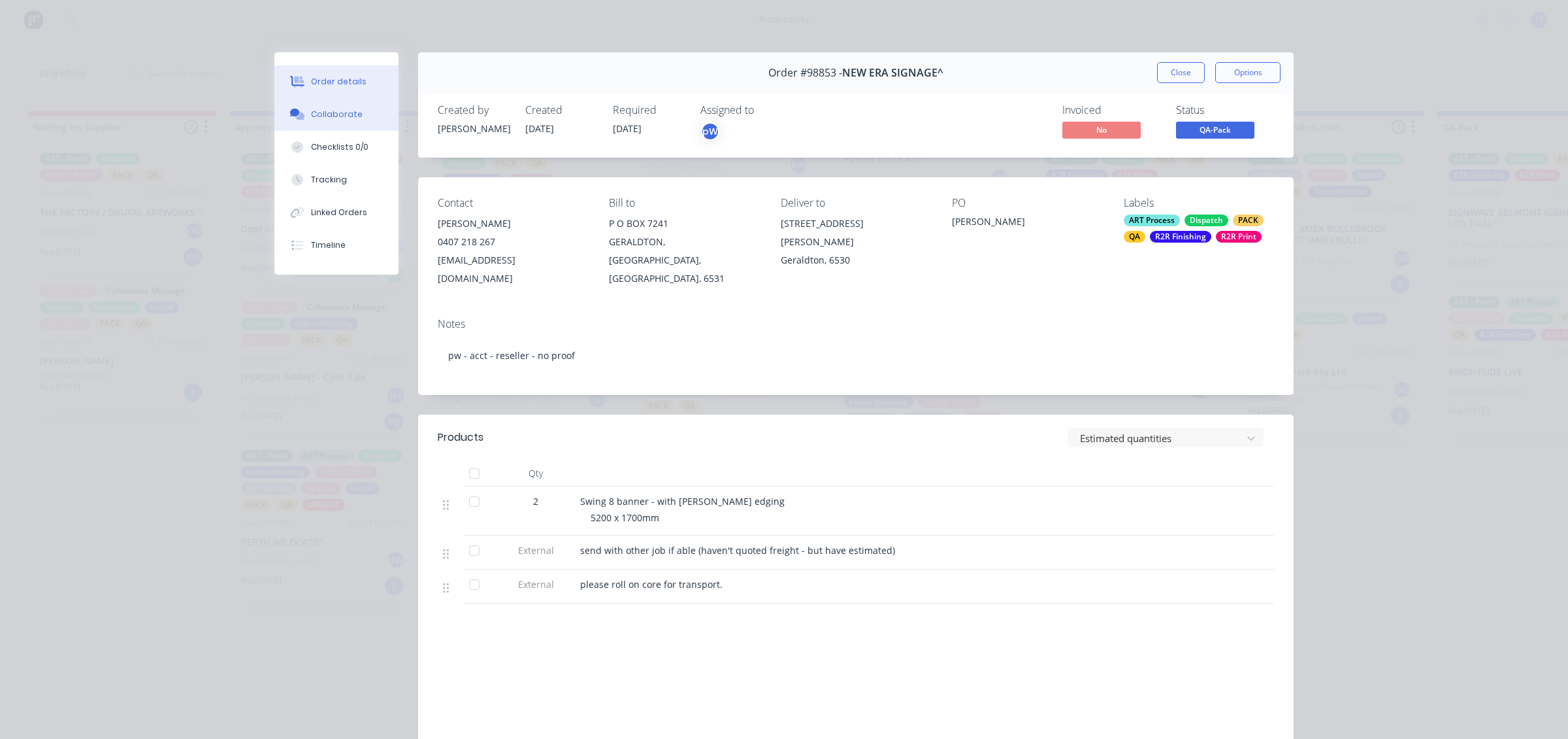
click at [366, 118] on button "Collaborate" at bounding box center [336, 114] width 124 height 32
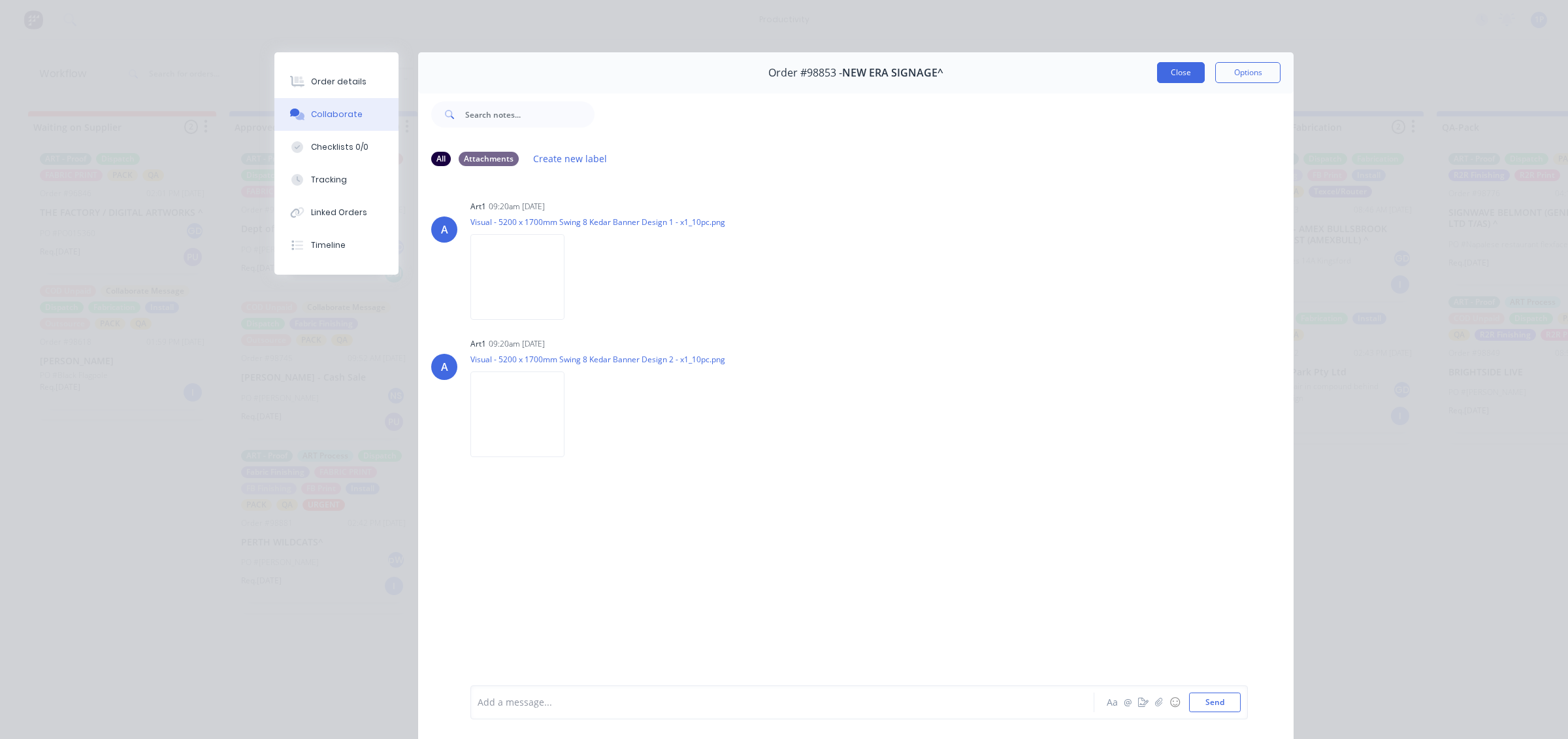
click at [1167, 74] on button "Close" at bounding box center [1181, 72] width 48 height 21
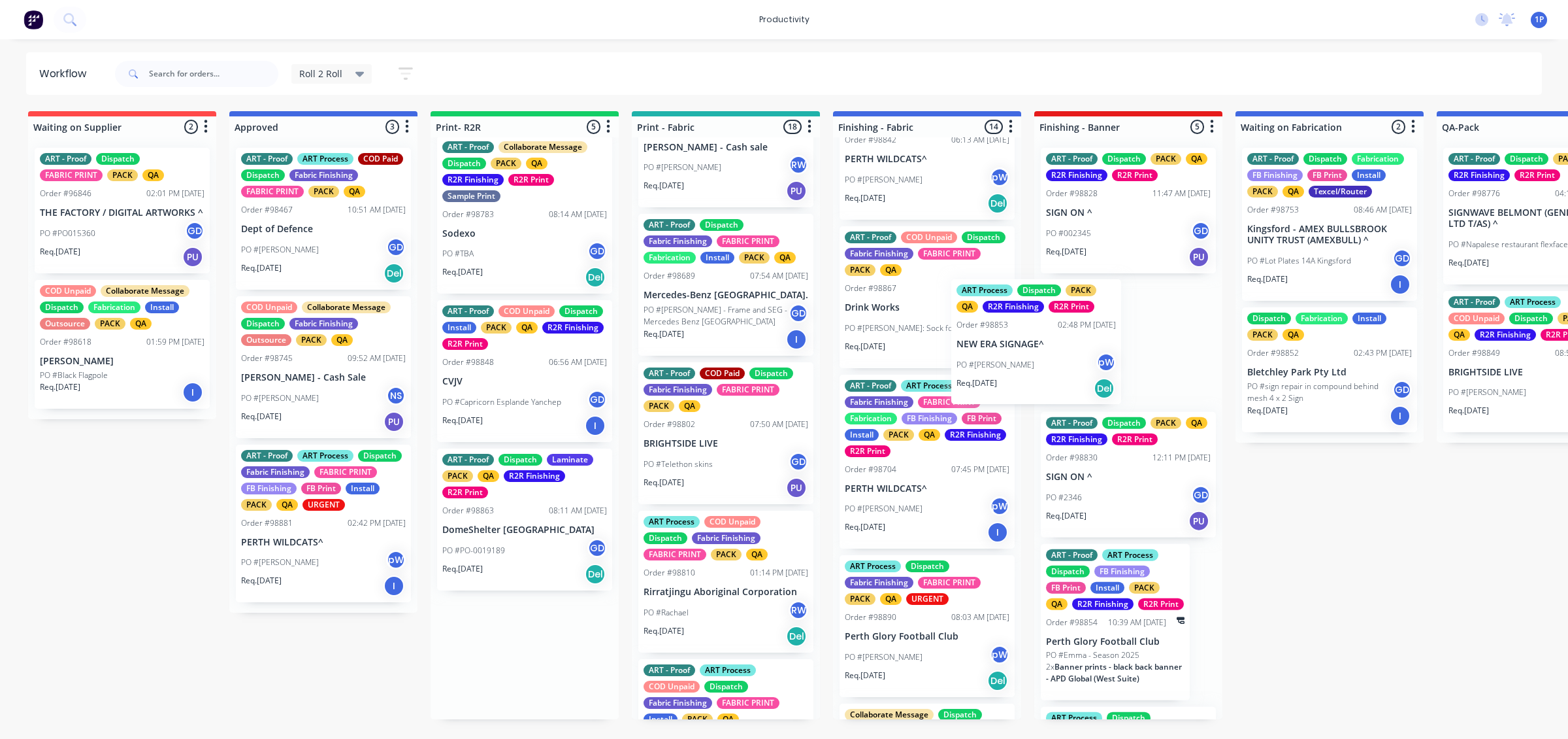
drag, startPoint x: 521, startPoint y: 536, endPoint x: 1063, endPoint y: 351, distance: 572.7
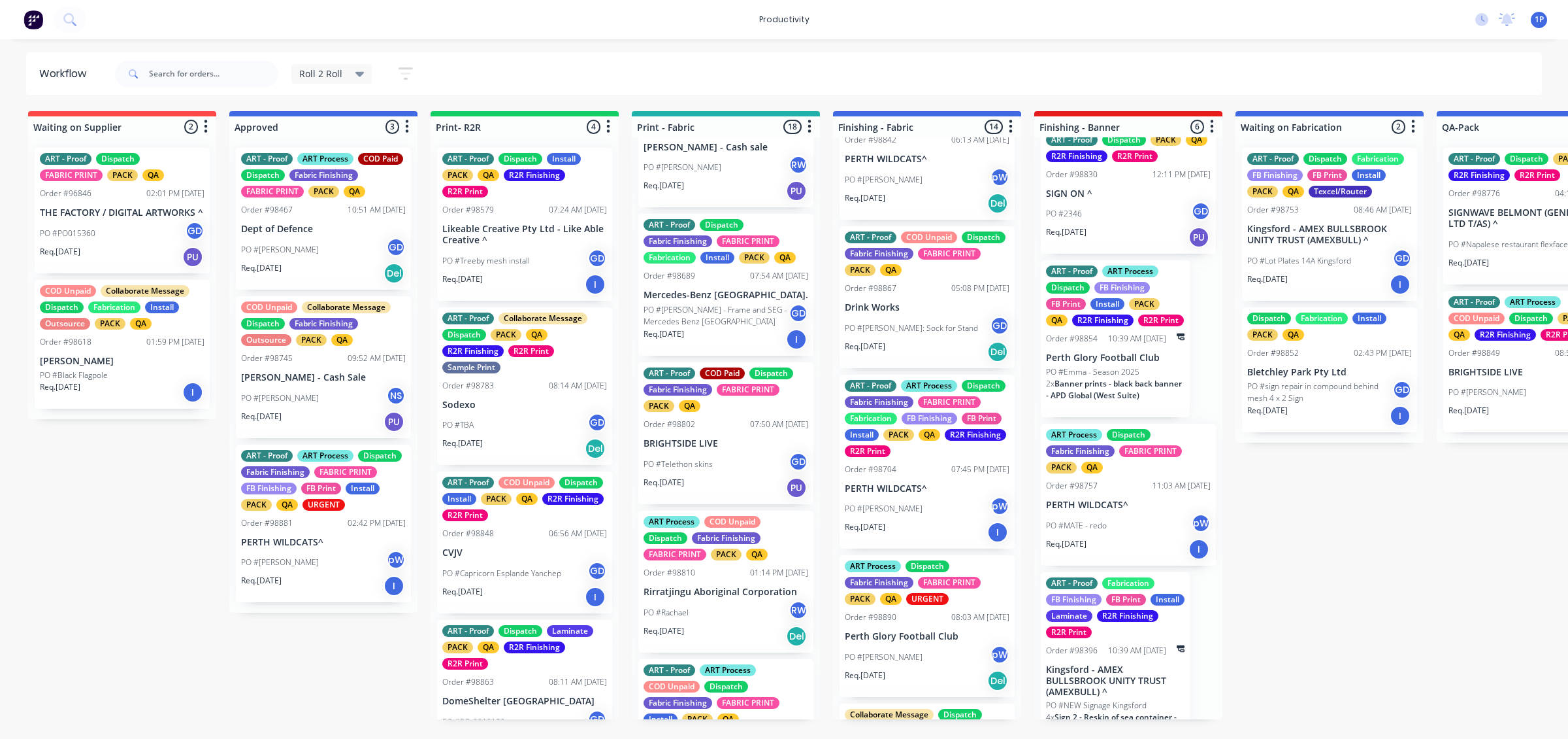
scroll to position [327, 0]
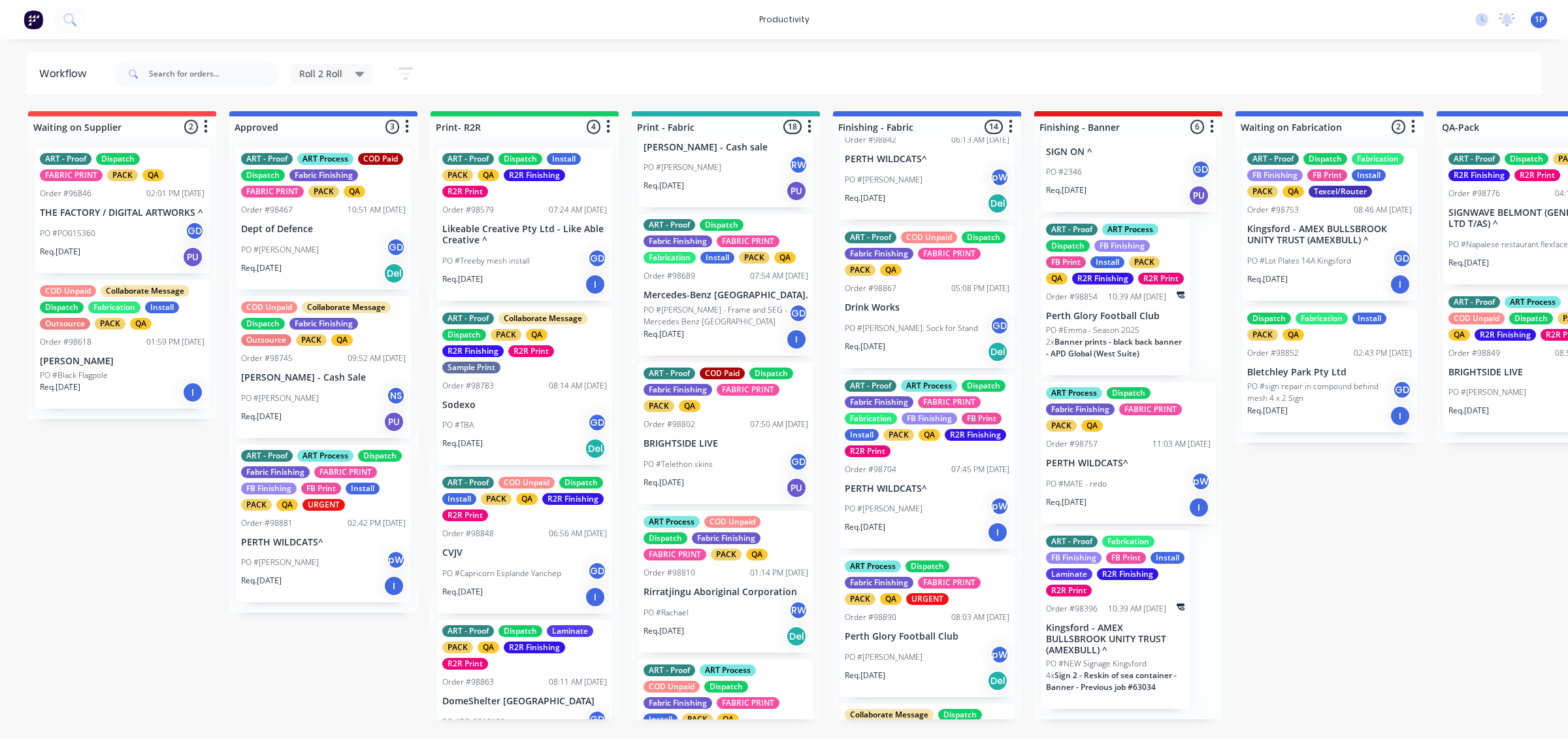
click at [1152, 359] on span "Banner prints - black back banner - APD Global (West Suite)" at bounding box center [1114, 347] width 136 height 23
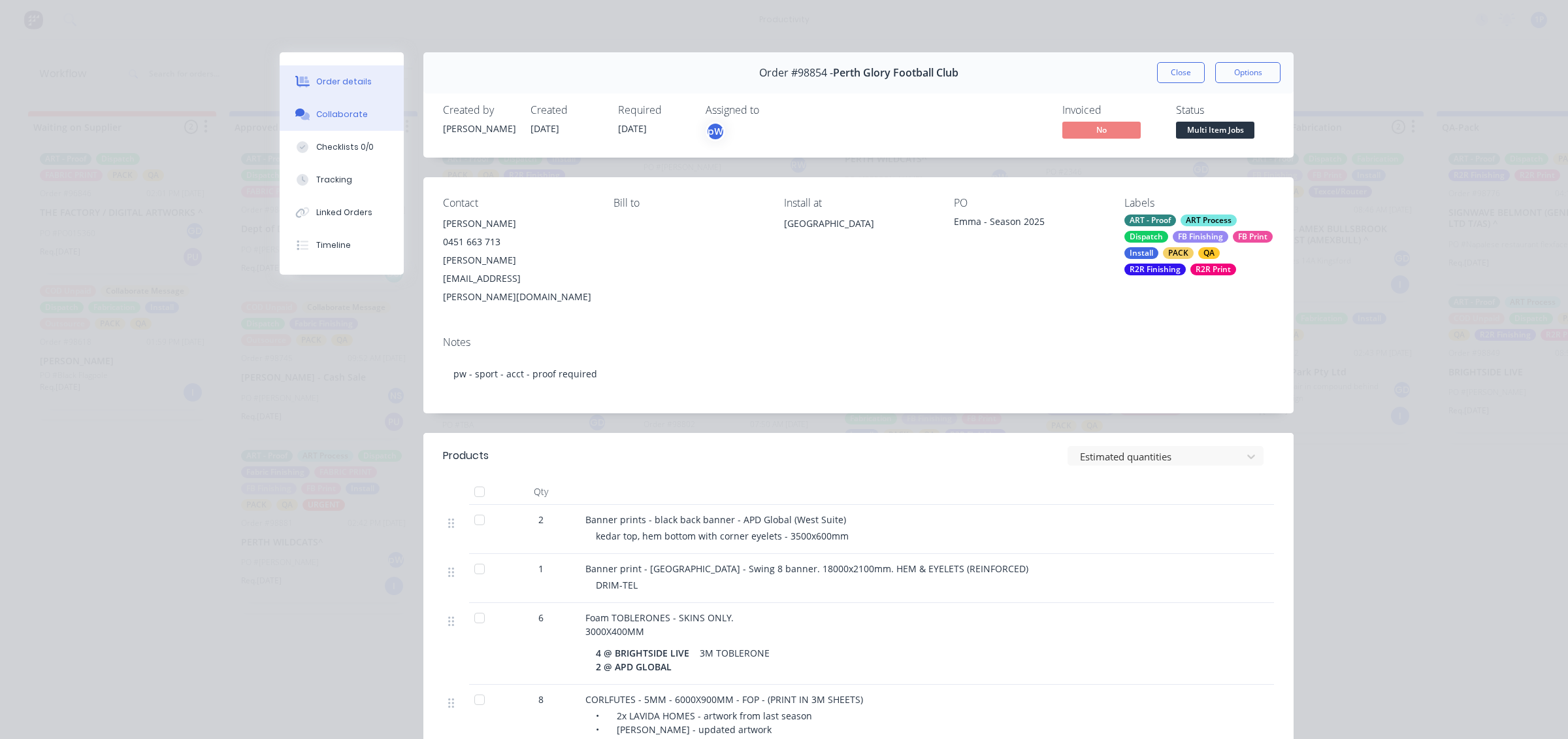
click at [327, 115] on div "Collaborate" at bounding box center [342, 114] width 52 height 12
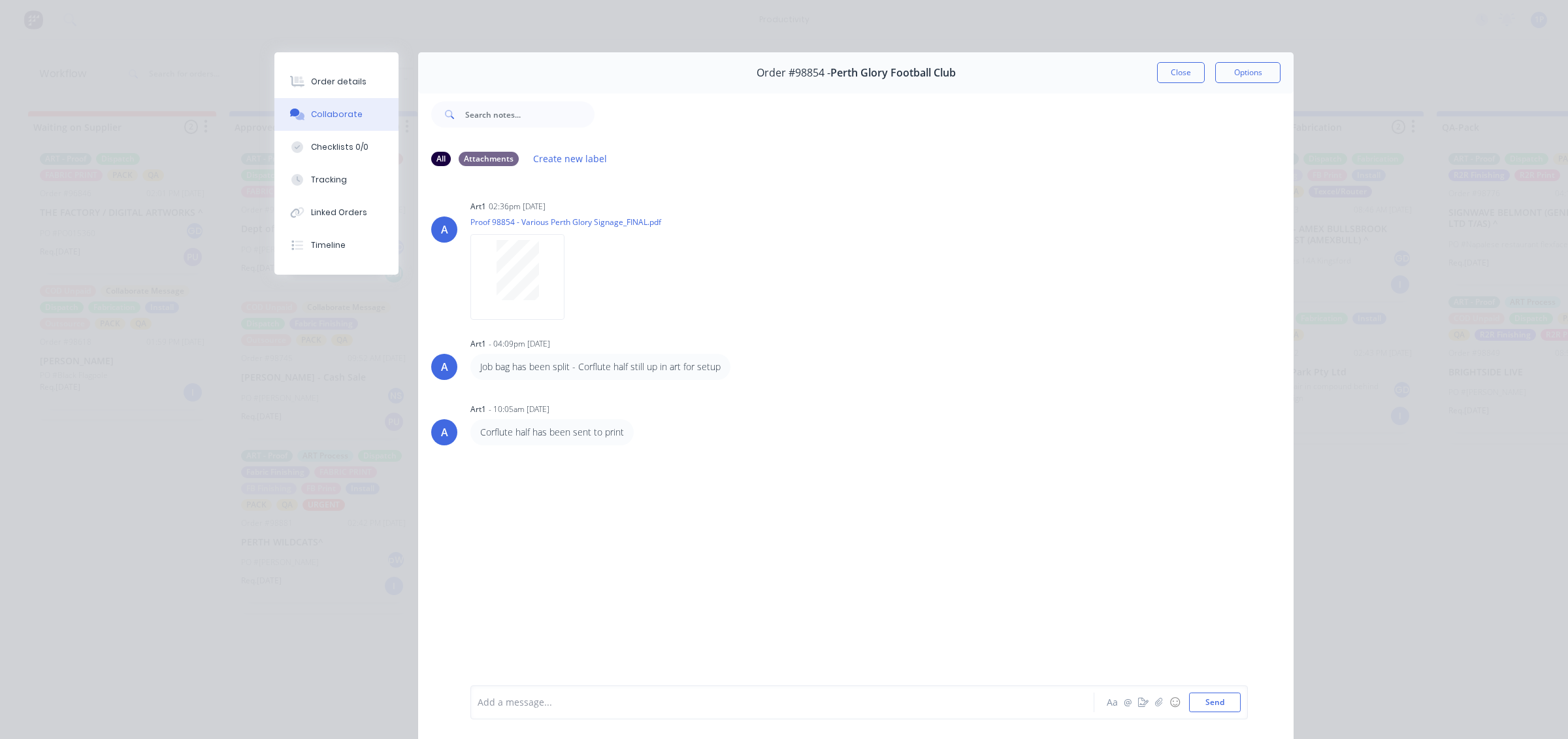
click at [1145, 71] on div "Order #98854 - Perth Glory Football Club Close Options" at bounding box center [856, 73] width 875 height 41
click at [1157, 69] on button "Close" at bounding box center [1181, 72] width 48 height 21
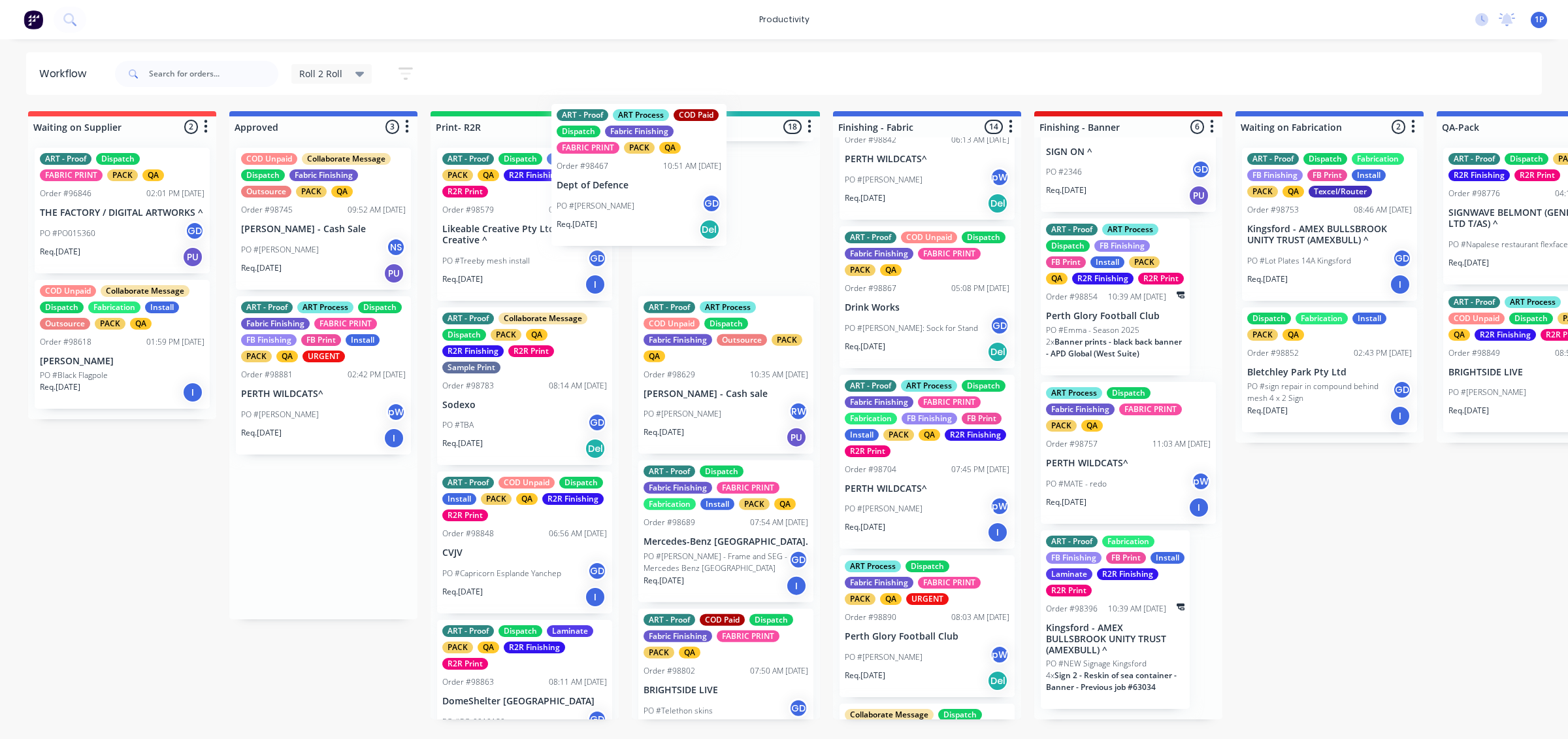
drag, startPoint x: 282, startPoint y: 216, endPoint x: 606, endPoint y: 171, distance: 327.1
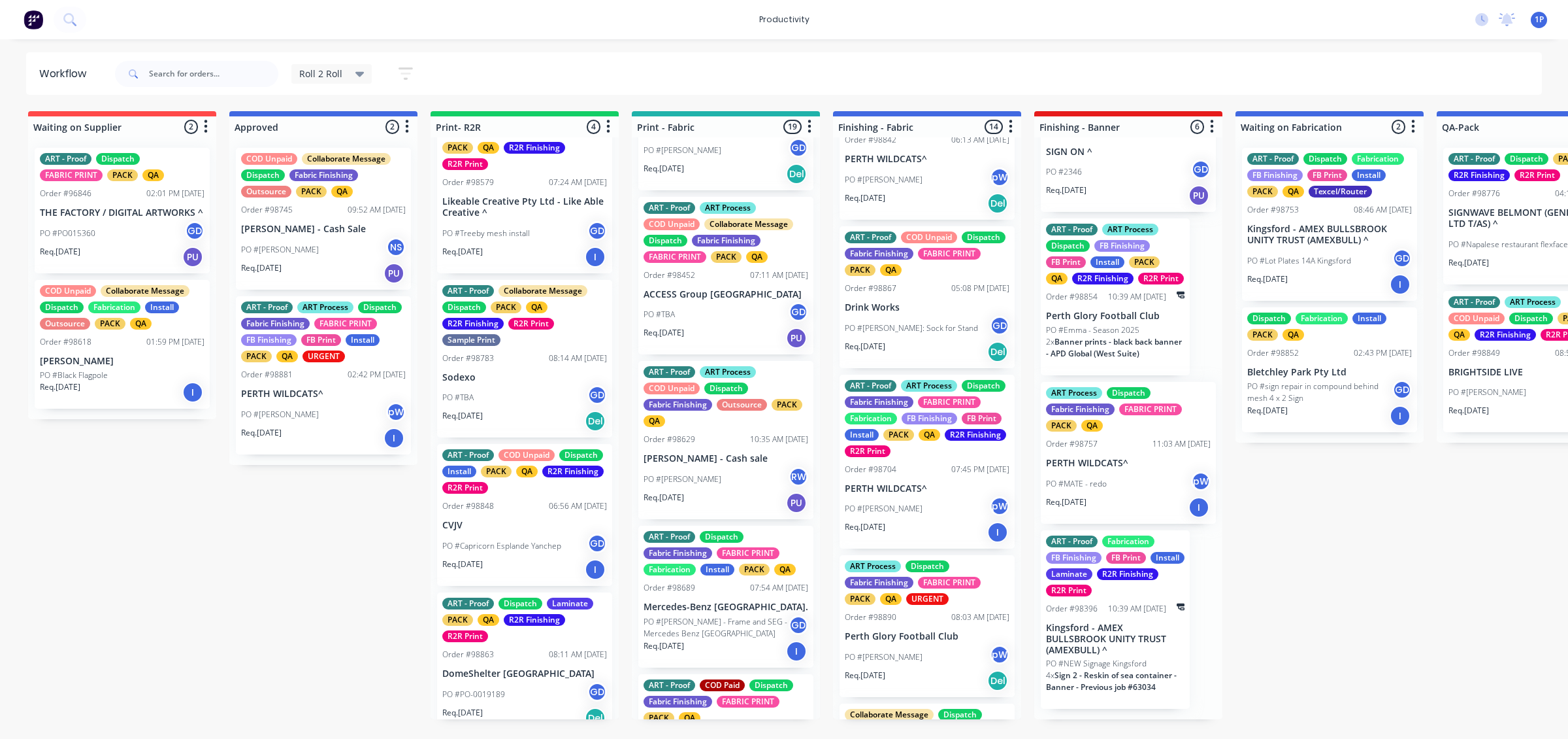
scroll to position [40, 0]
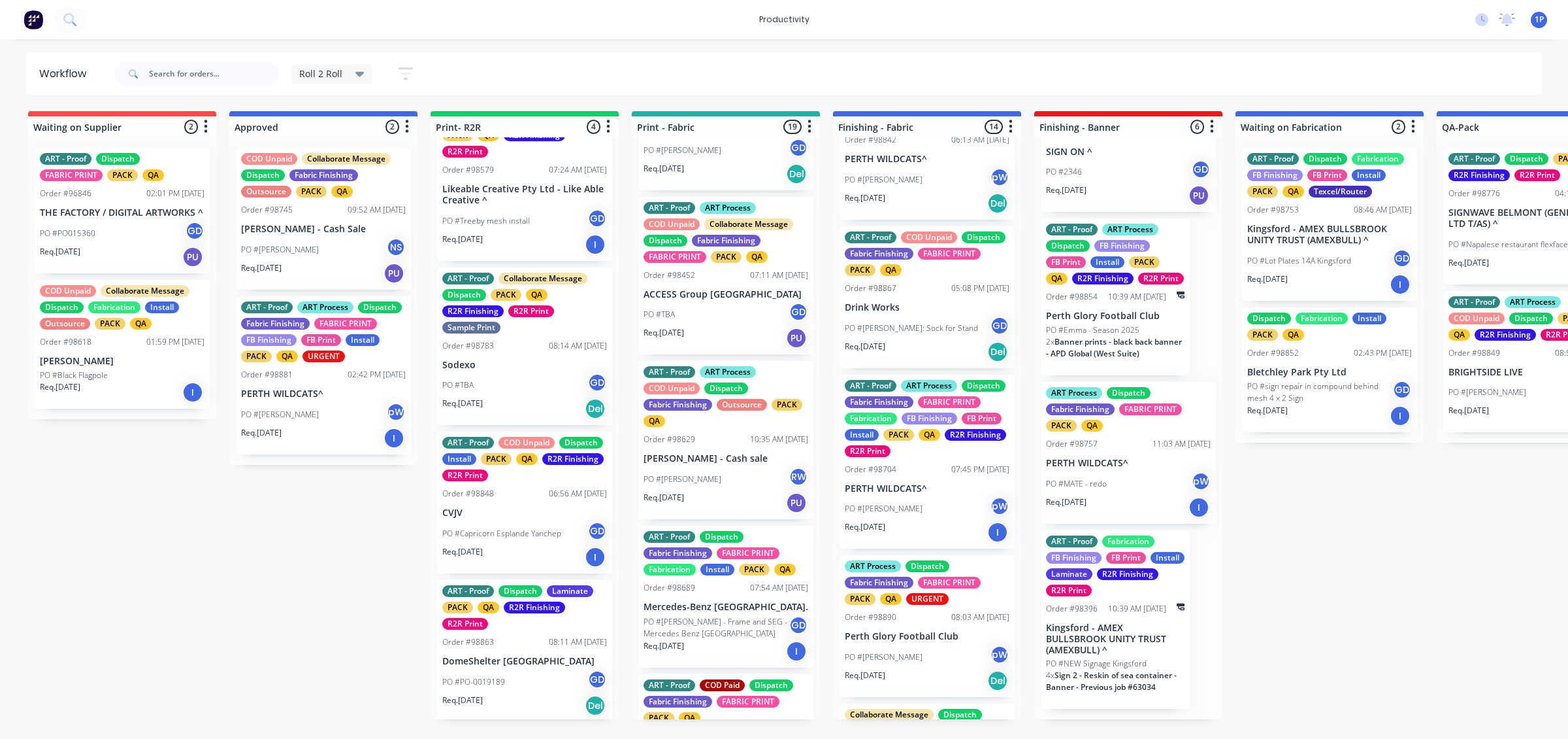
click at [537, 380] on div "PO #TBA GD" at bounding box center [525, 384] width 165 height 25
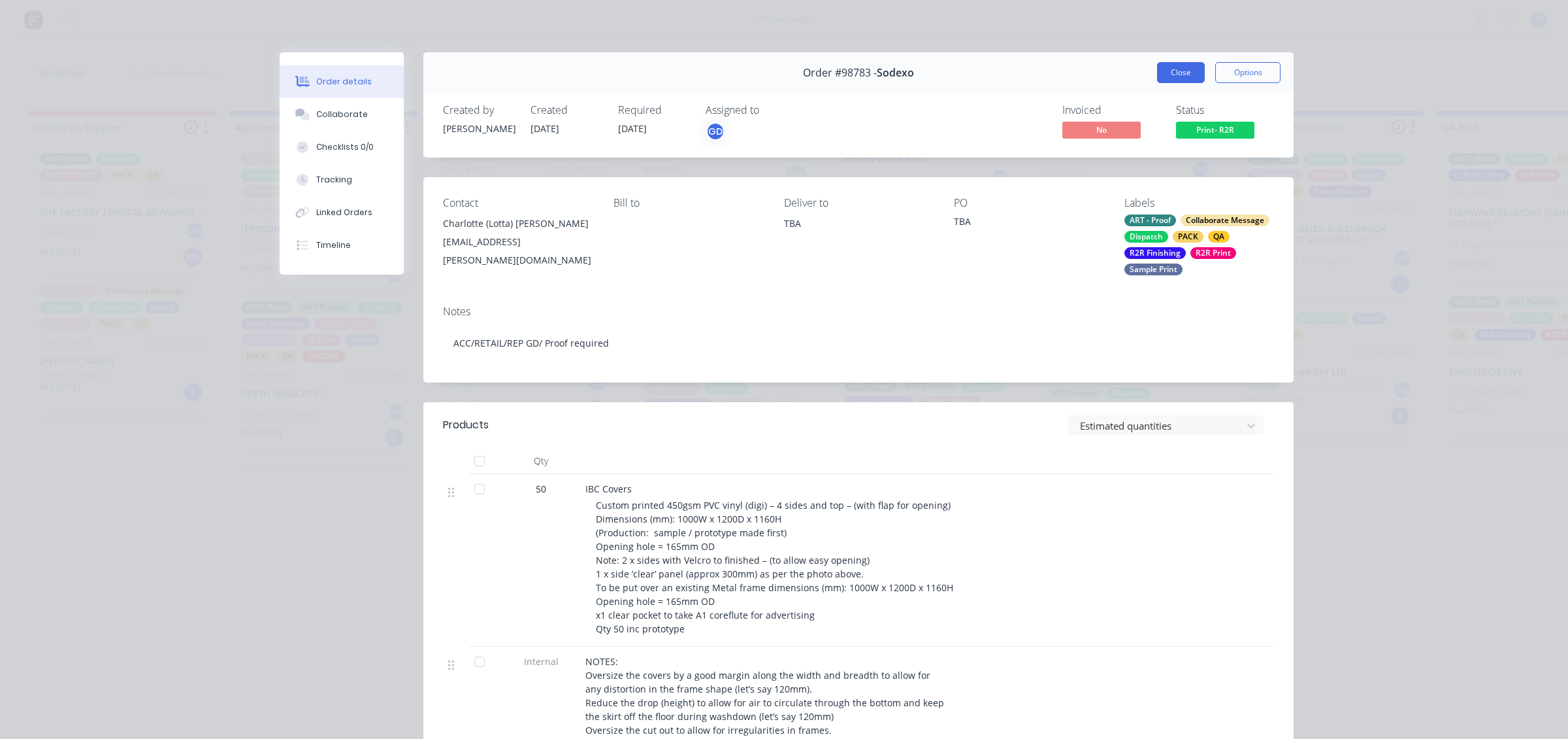
click at [1180, 66] on button "Close" at bounding box center [1181, 72] width 48 height 21
